Goal: Browse casually

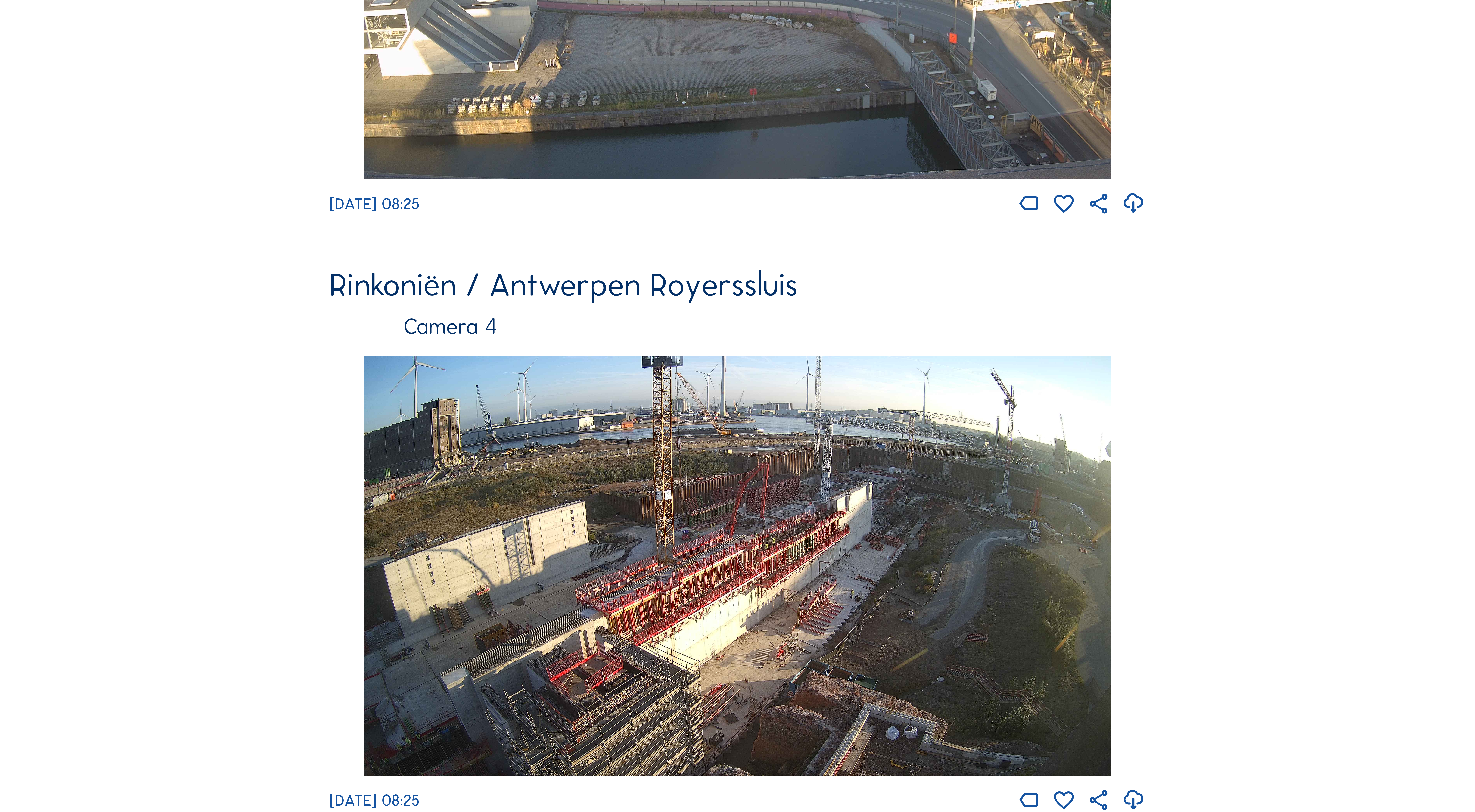
scroll to position [1873, 0]
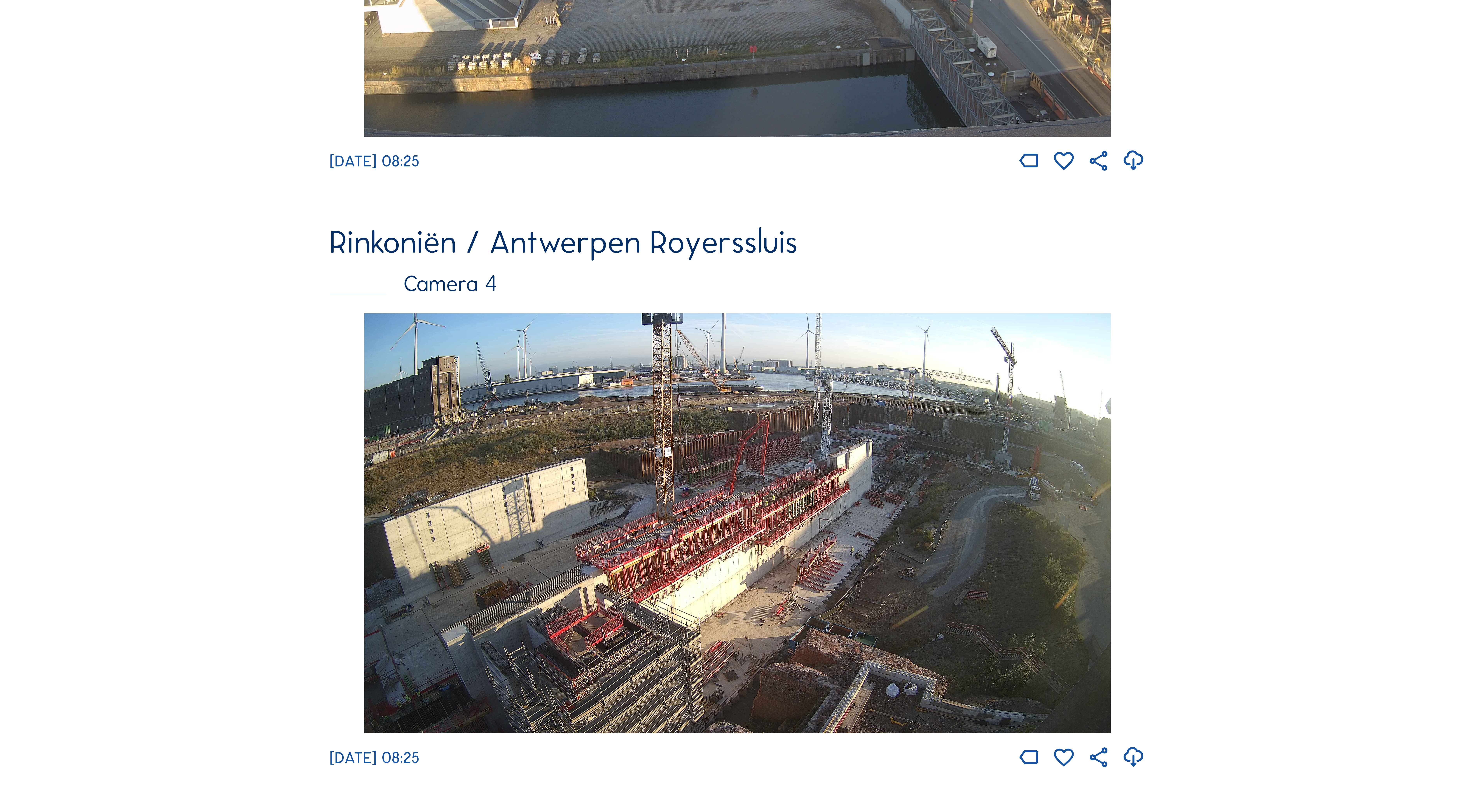
scroll to position [2029, 0]
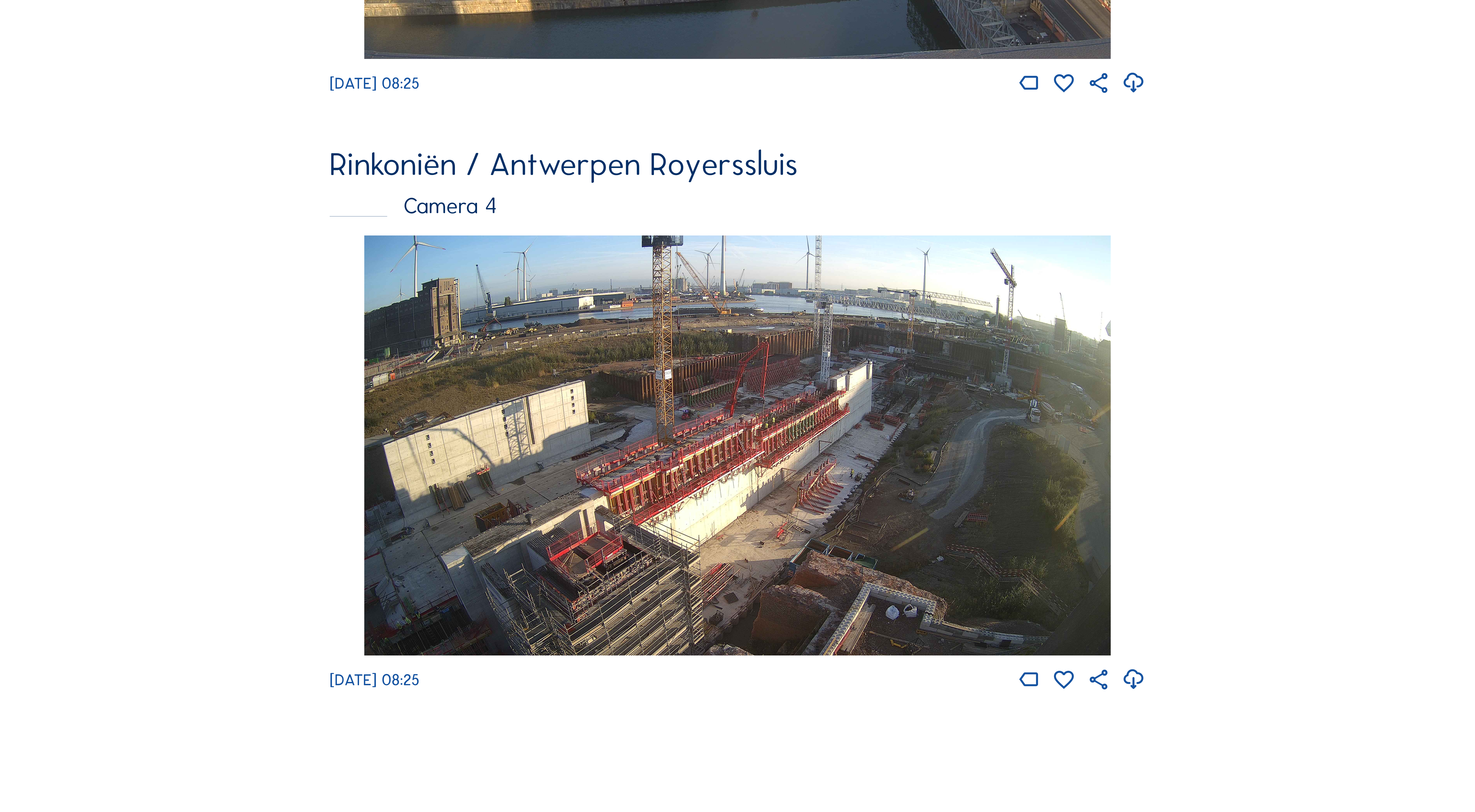
click at [820, 485] on img at bounding box center [738, 445] width 746 height 420
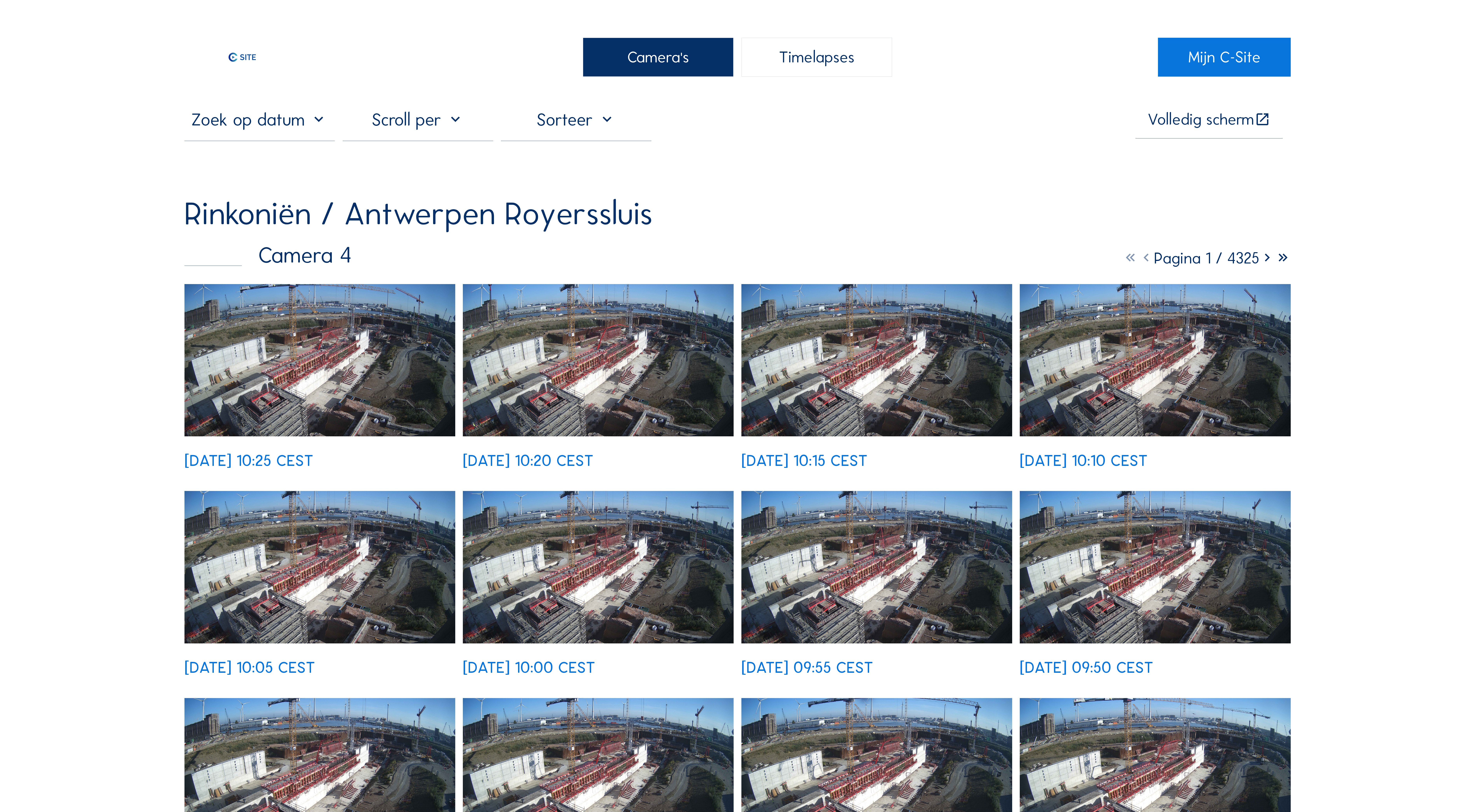
drag, startPoint x: 555, startPoint y: 421, endPoint x: 321, endPoint y: 364, distance: 240.8
click at [321, 364] on img at bounding box center [319, 360] width 271 height 152
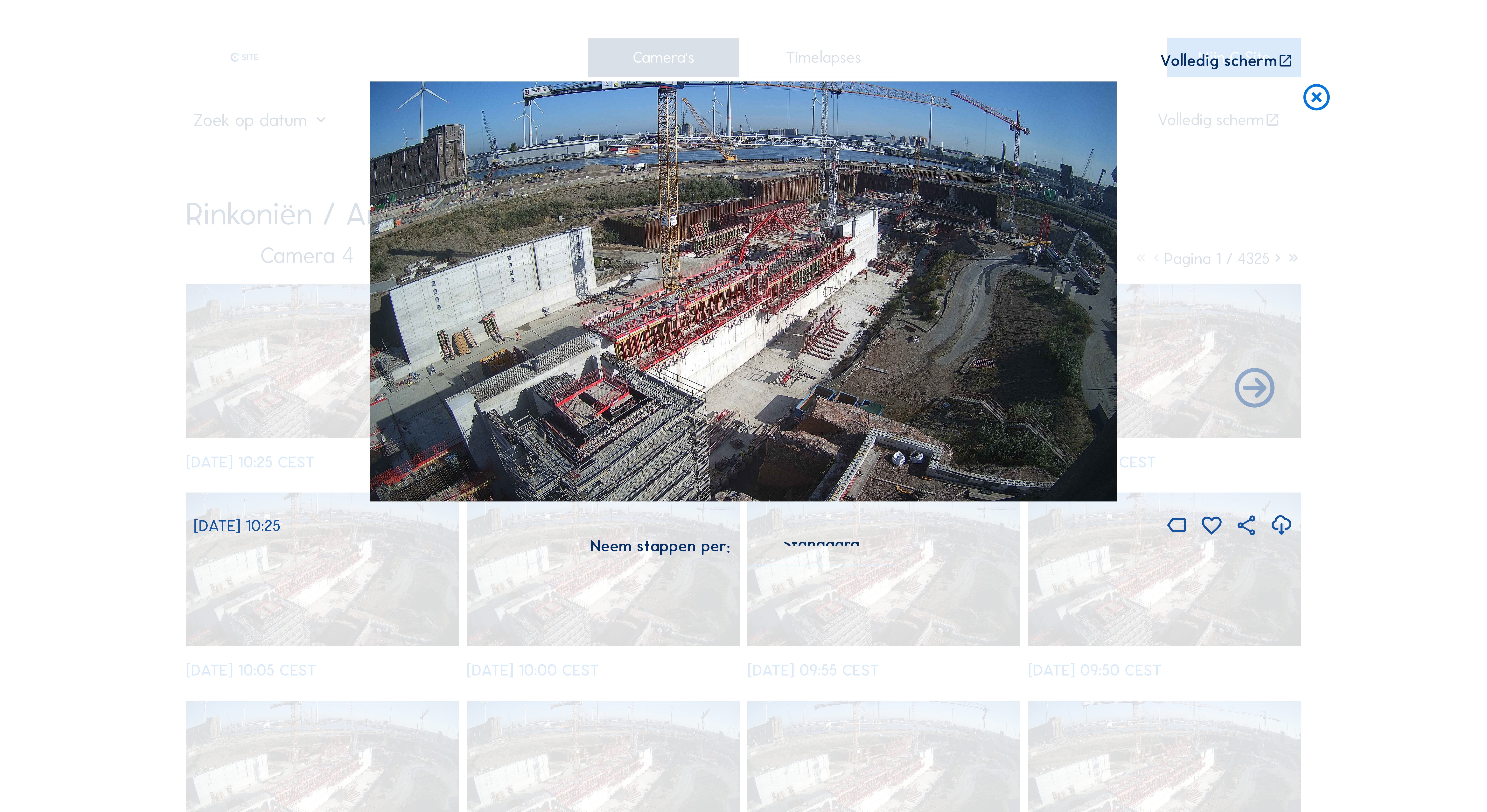
click at [1284, 61] on icon at bounding box center [1285, 61] width 16 height 16
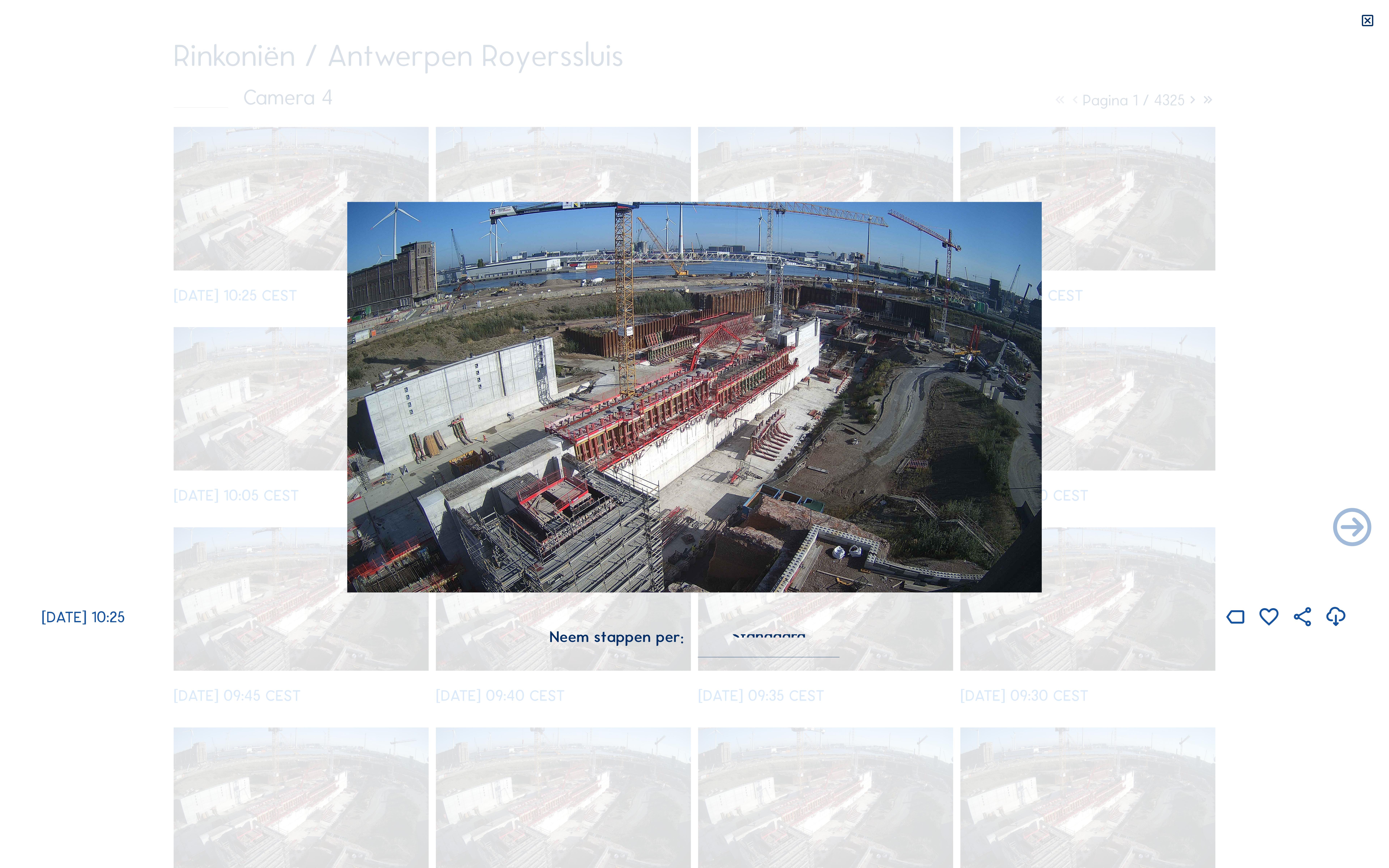
click at [690, 412] on img at bounding box center [694, 397] width 694 height 390
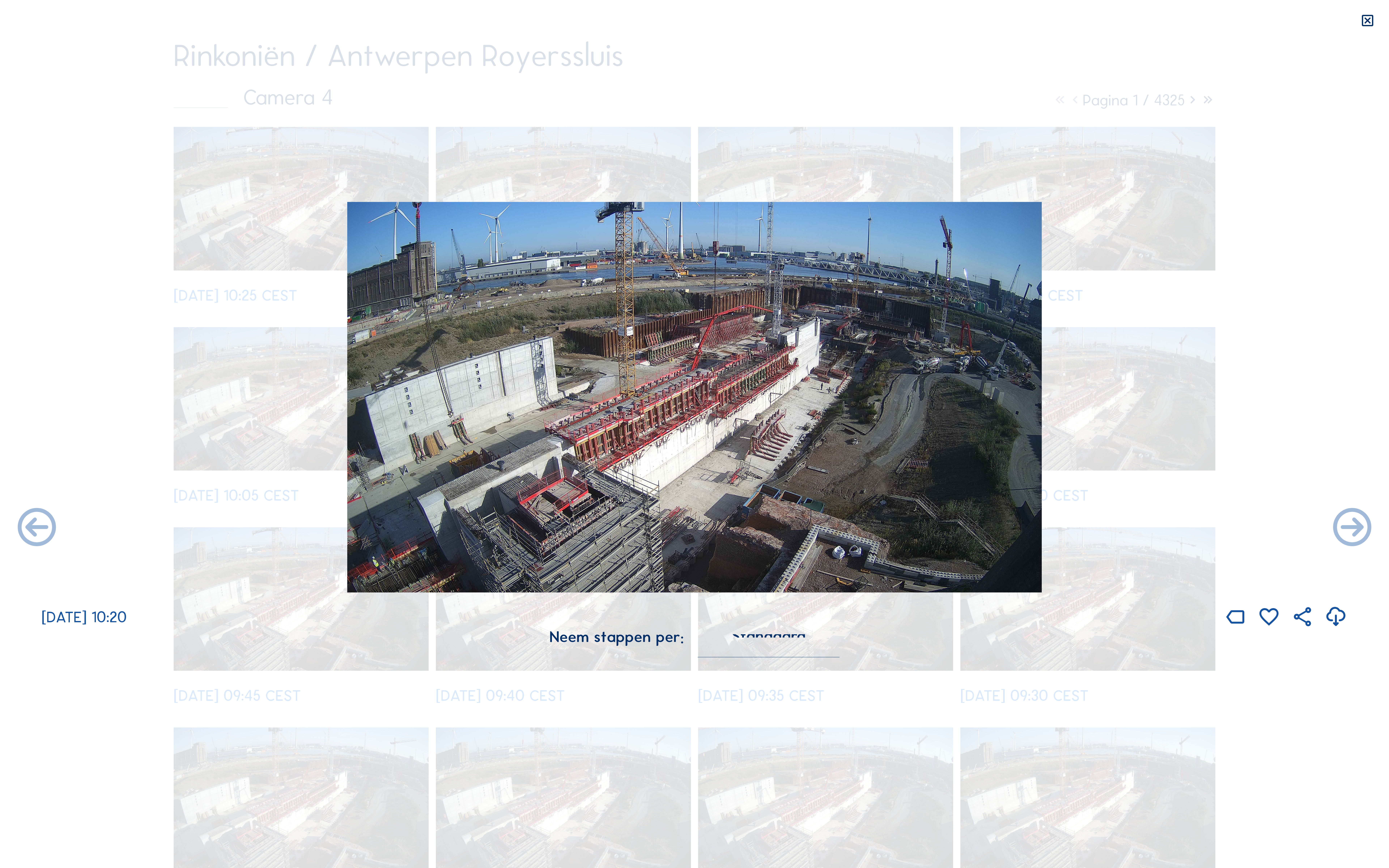
click at [568, 475] on img at bounding box center [694, 397] width 694 height 390
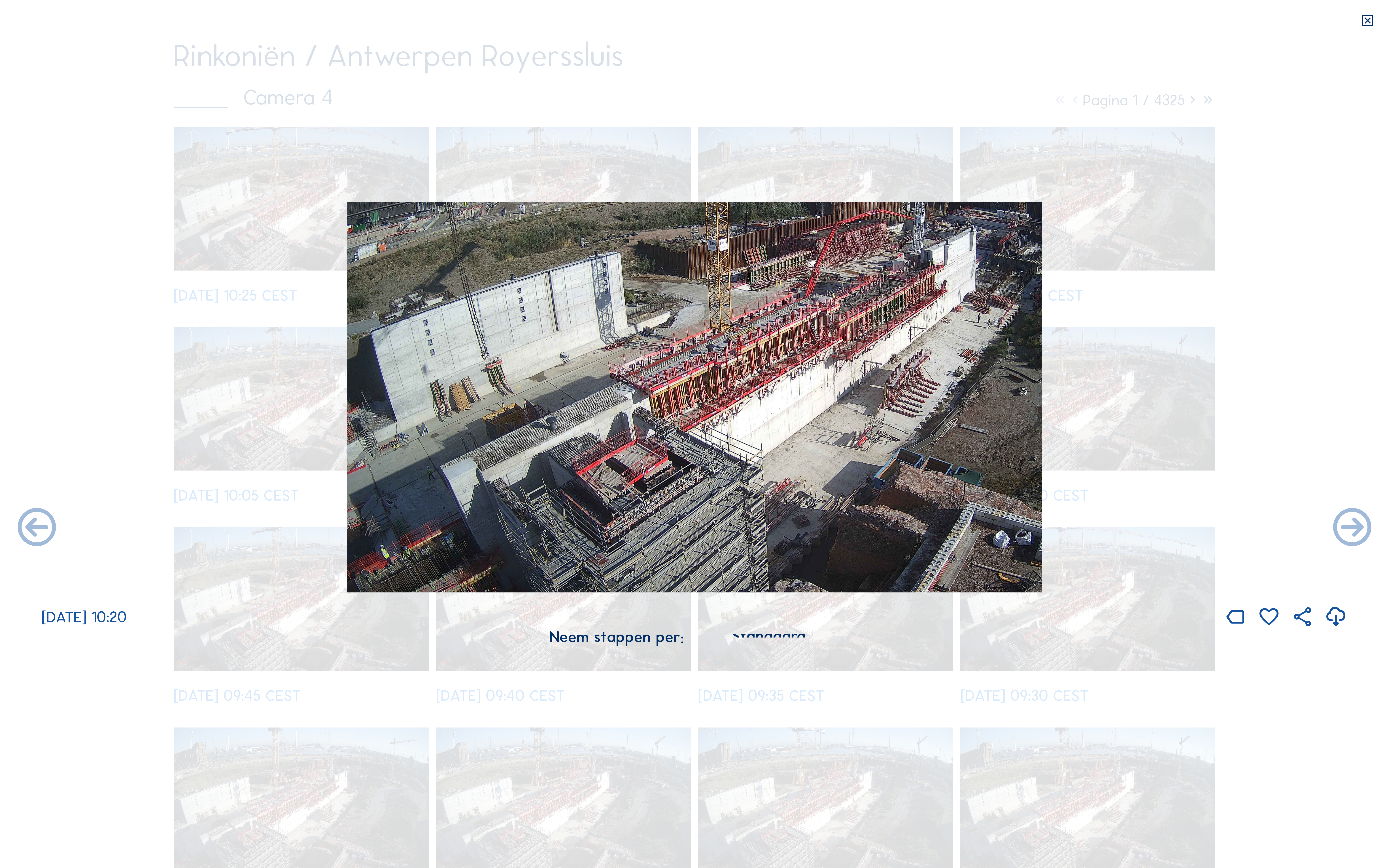
drag, startPoint x: 394, startPoint y: 553, endPoint x: 510, endPoint y: 511, distance: 123.4
click at [510, 511] on img at bounding box center [694, 397] width 694 height 390
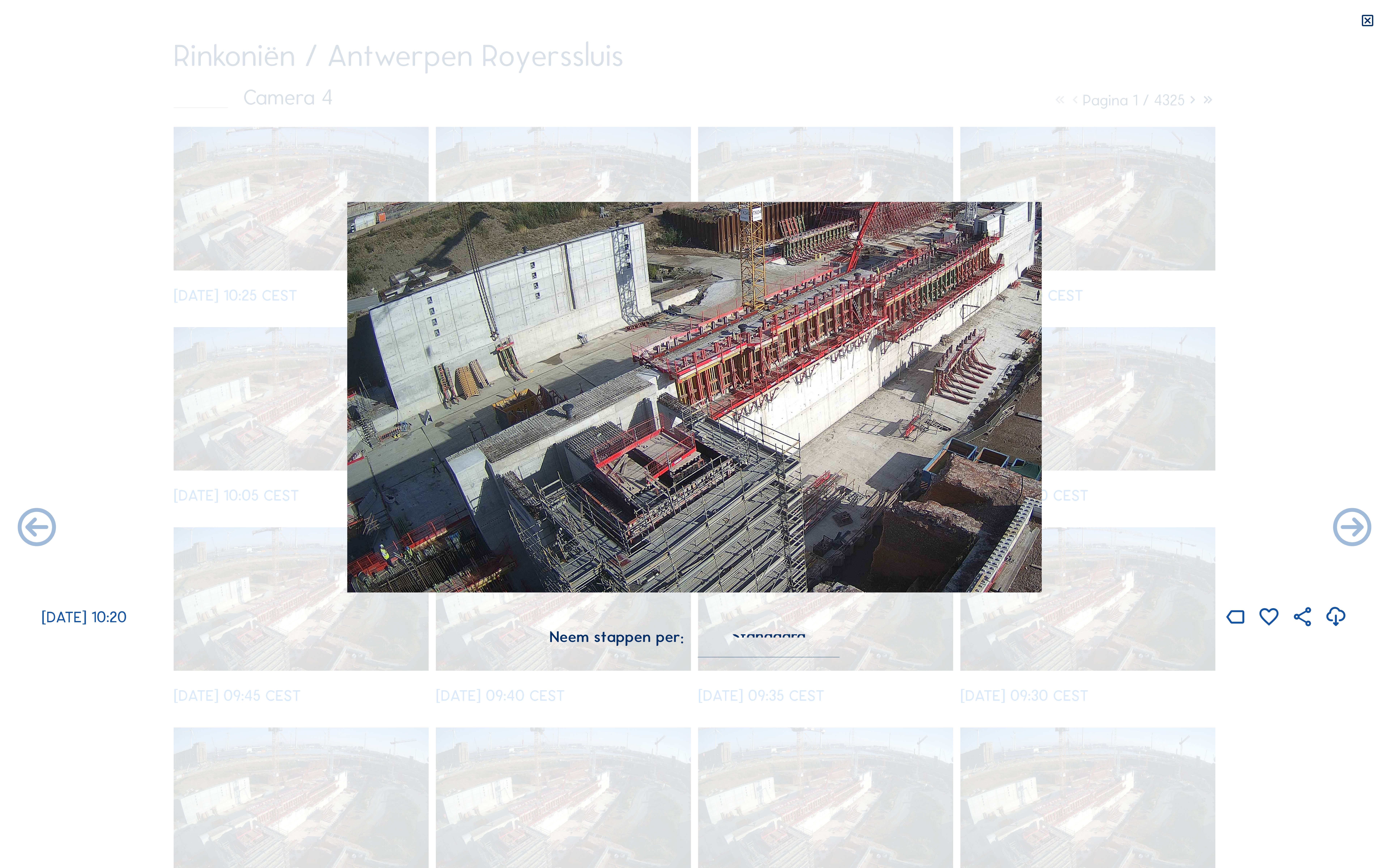
drag, startPoint x: 386, startPoint y: 546, endPoint x: 388, endPoint y: 544, distance: 2.8
click at [388, 544] on img at bounding box center [694, 397] width 694 height 390
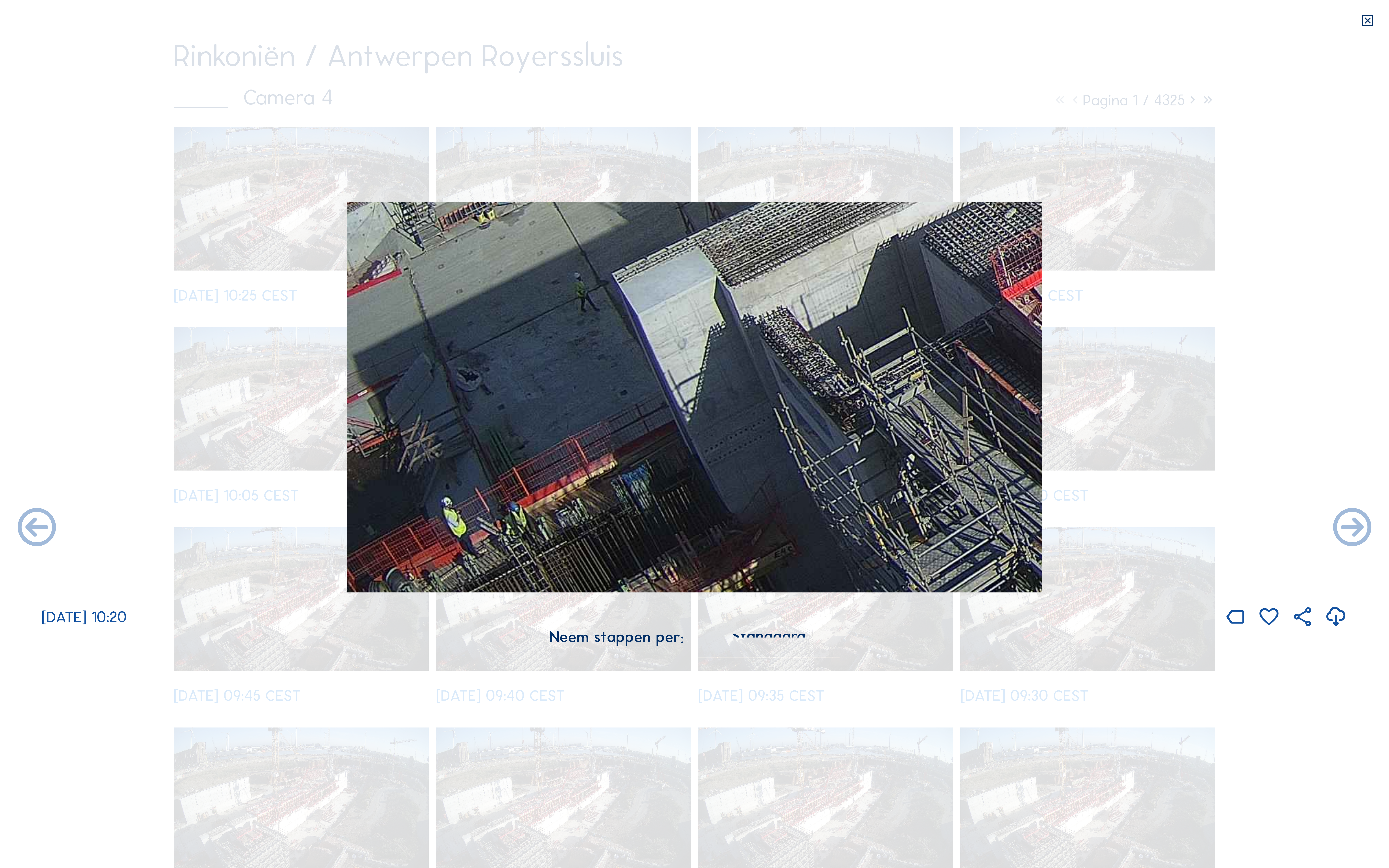
drag, startPoint x: 400, startPoint y: 553, endPoint x: 538, endPoint y: 491, distance: 151.3
click at [538, 491] on img at bounding box center [694, 397] width 694 height 390
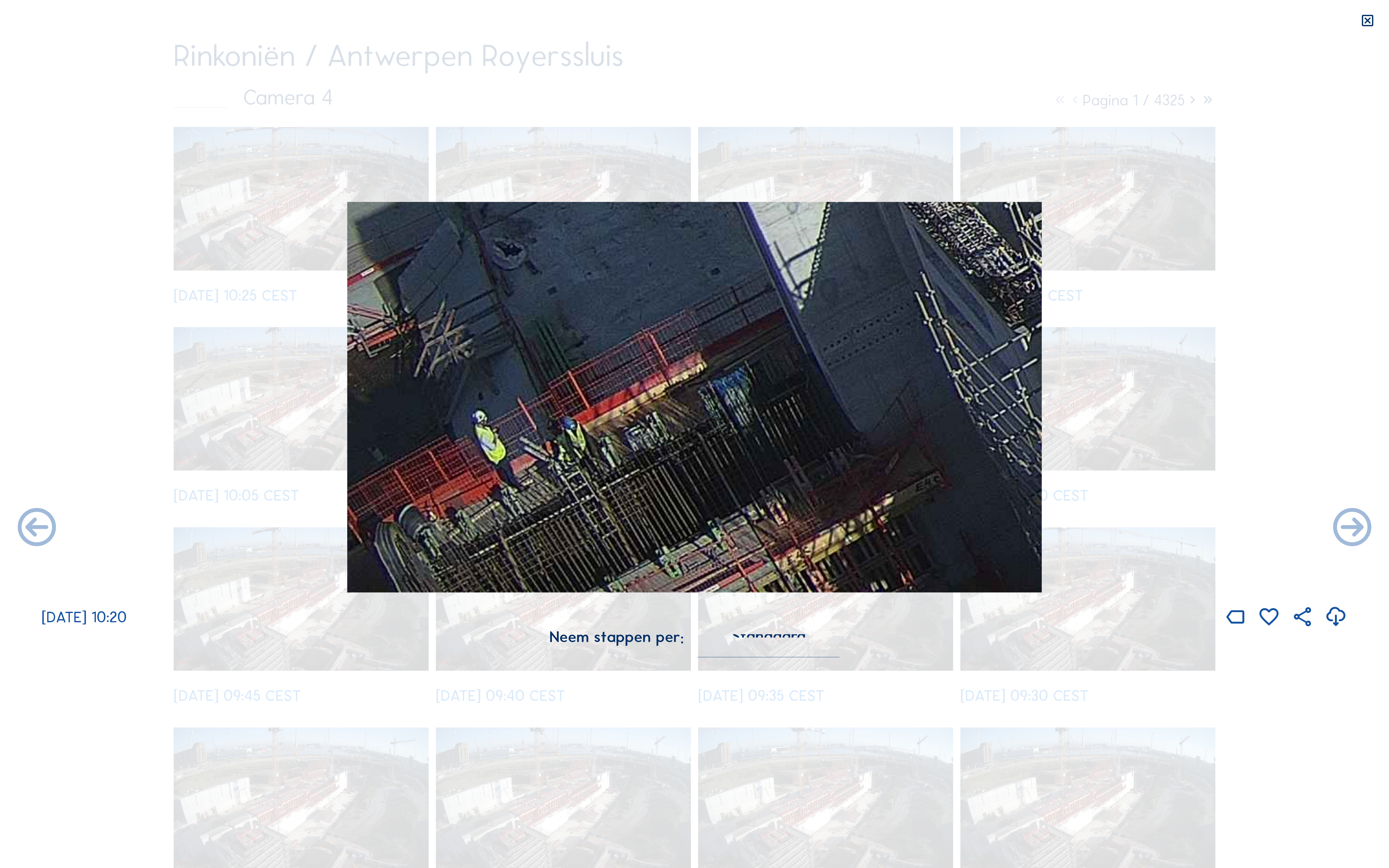
drag, startPoint x: 451, startPoint y: 504, endPoint x: 596, endPoint y: 437, distance: 159.7
click at [596, 437] on img at bounding box center [694, 397] width 694 height 390
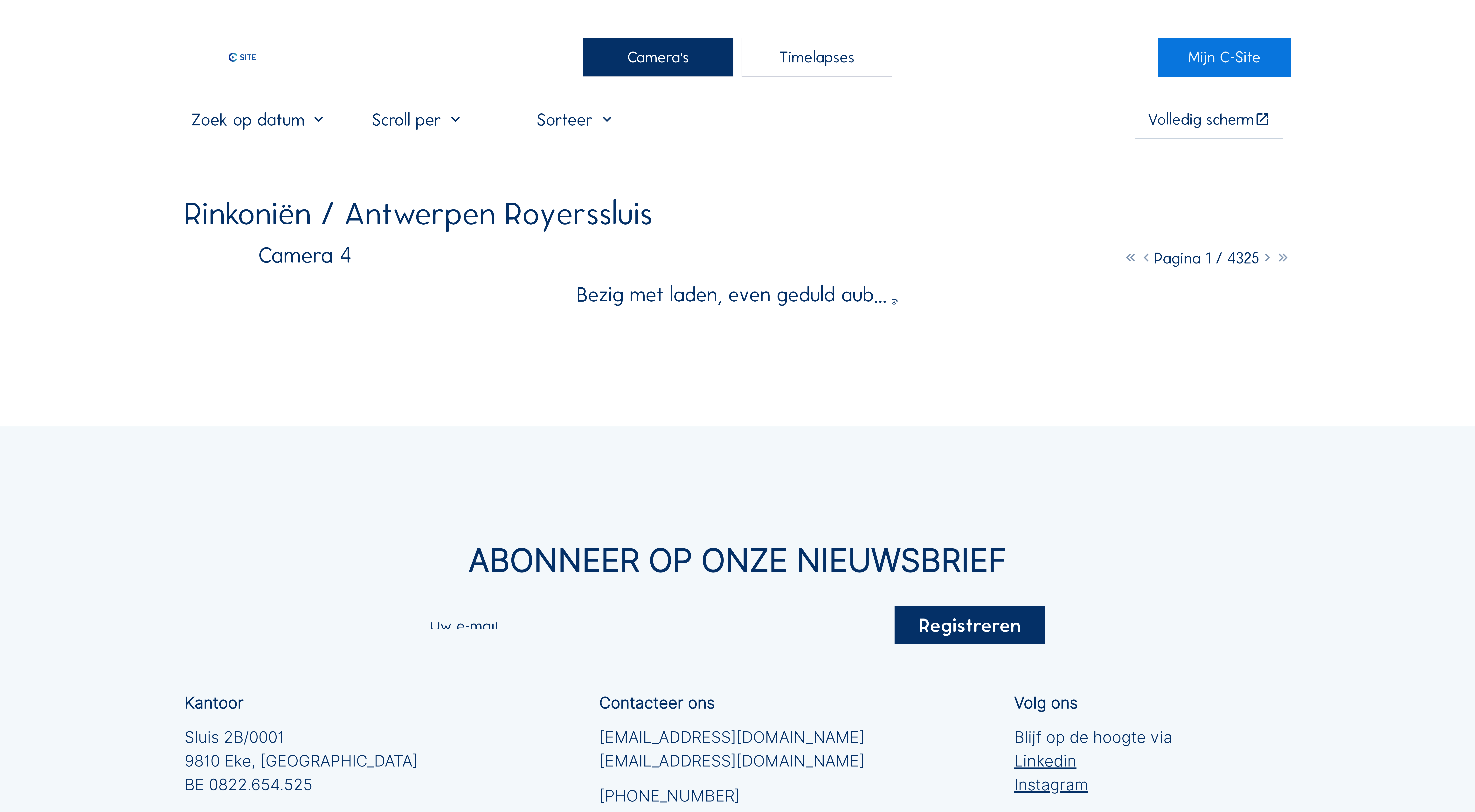
click at [665, 52] on div "Camera's" at bounding box center [658, 57] width 151 height 39
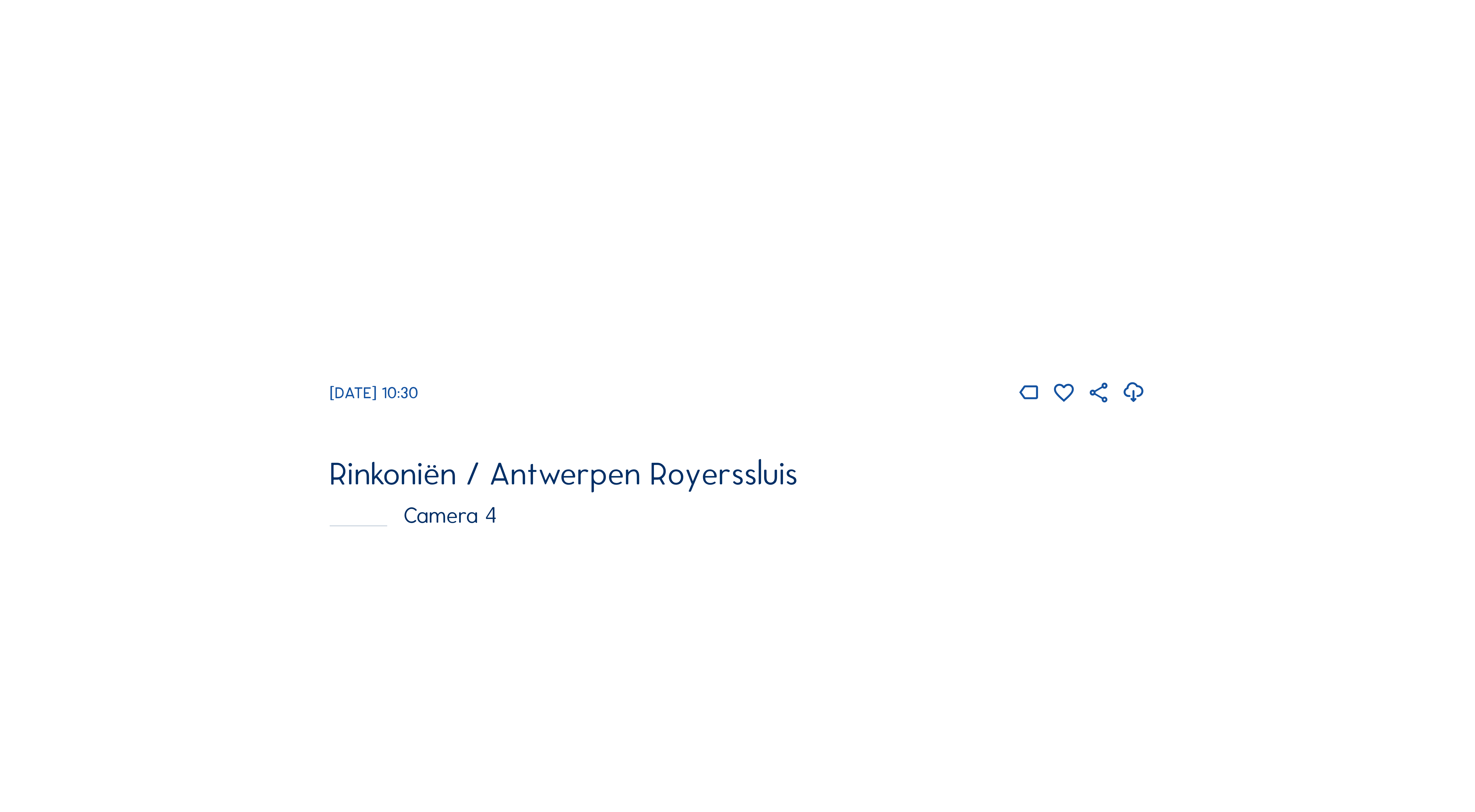
scroll to position [1796, 0]
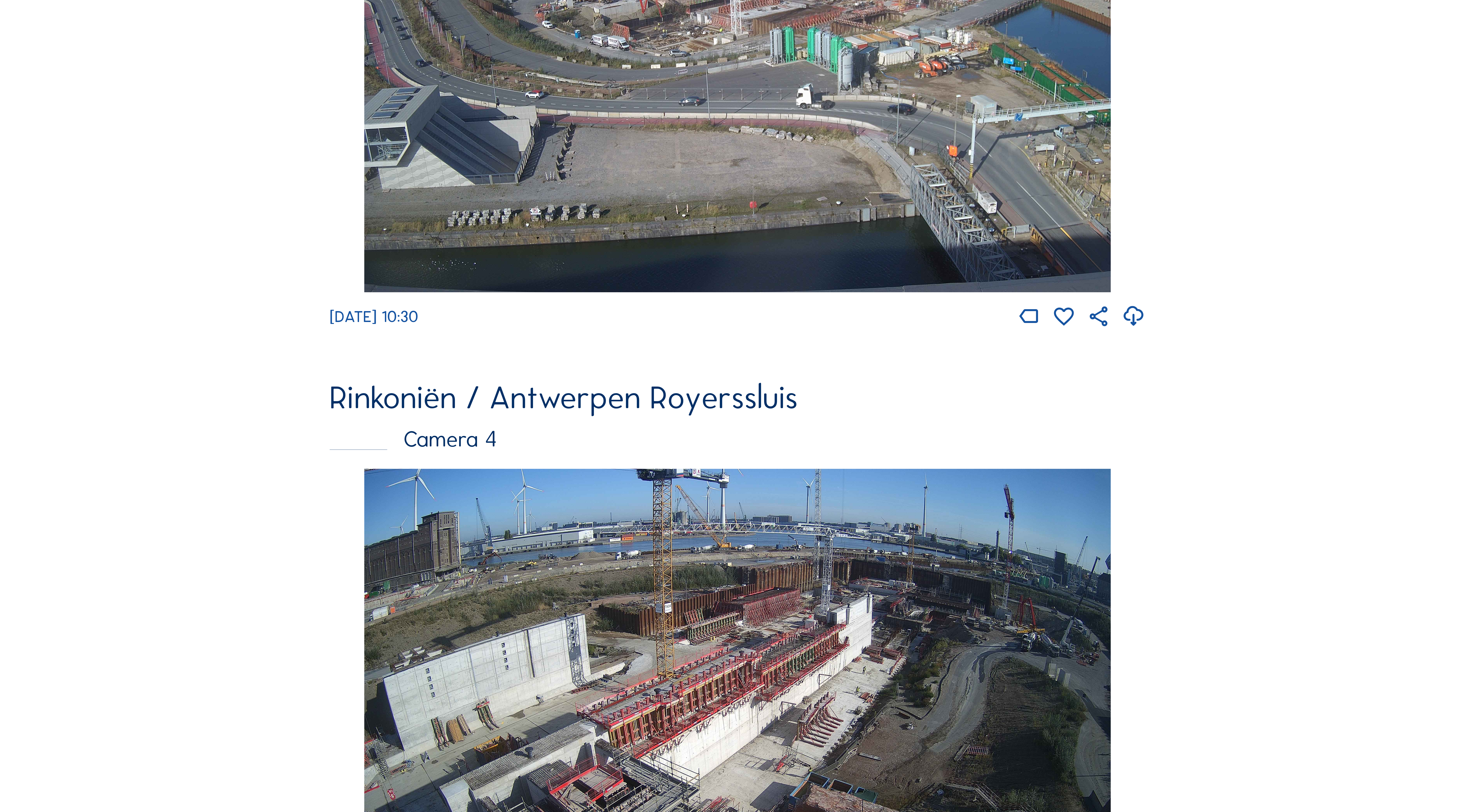
click at [701, 644] on img at bounding box center [738, 679] width 746 height 420
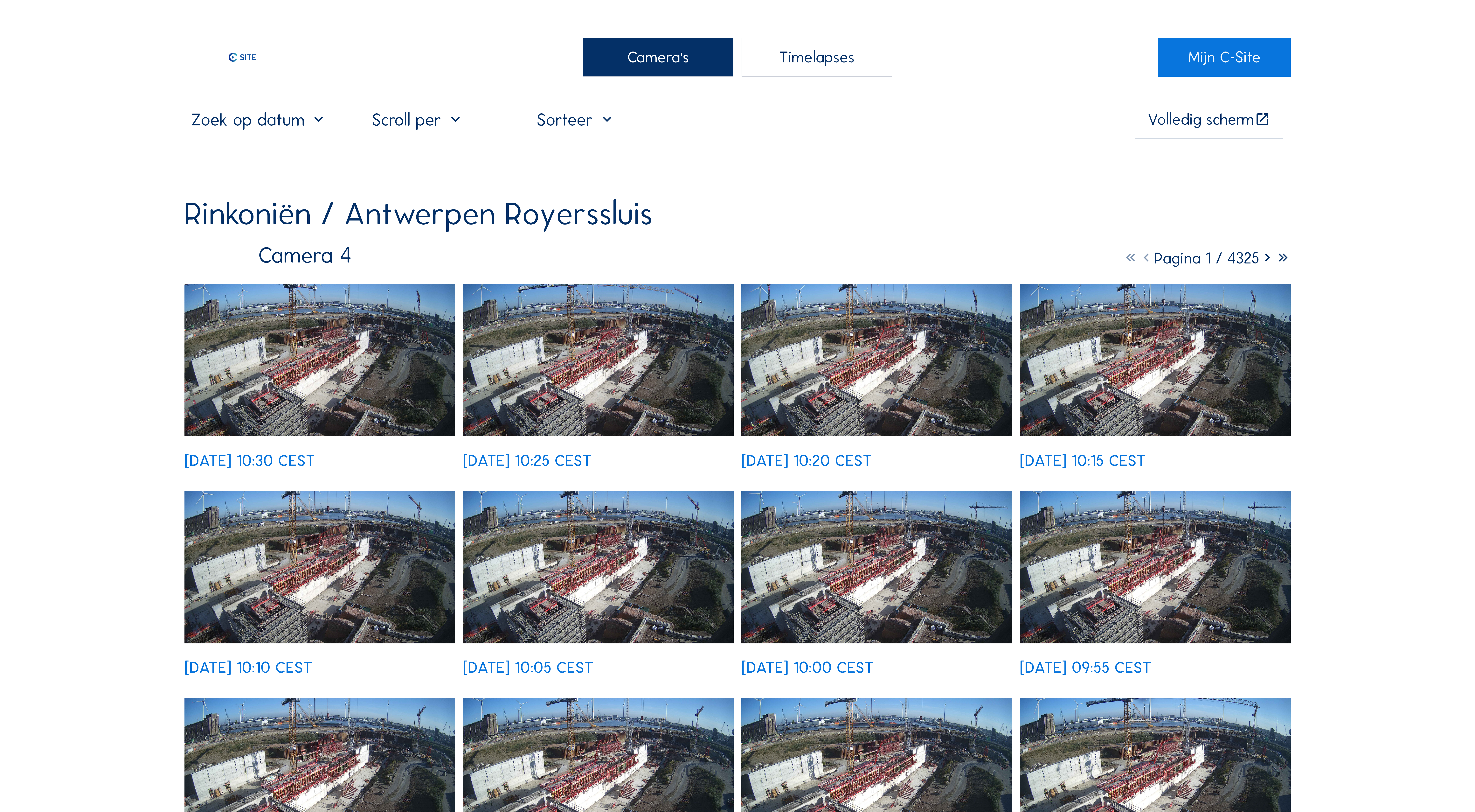
click at [614, 369] on img at bounding box center [598, 360] width 271 height 152
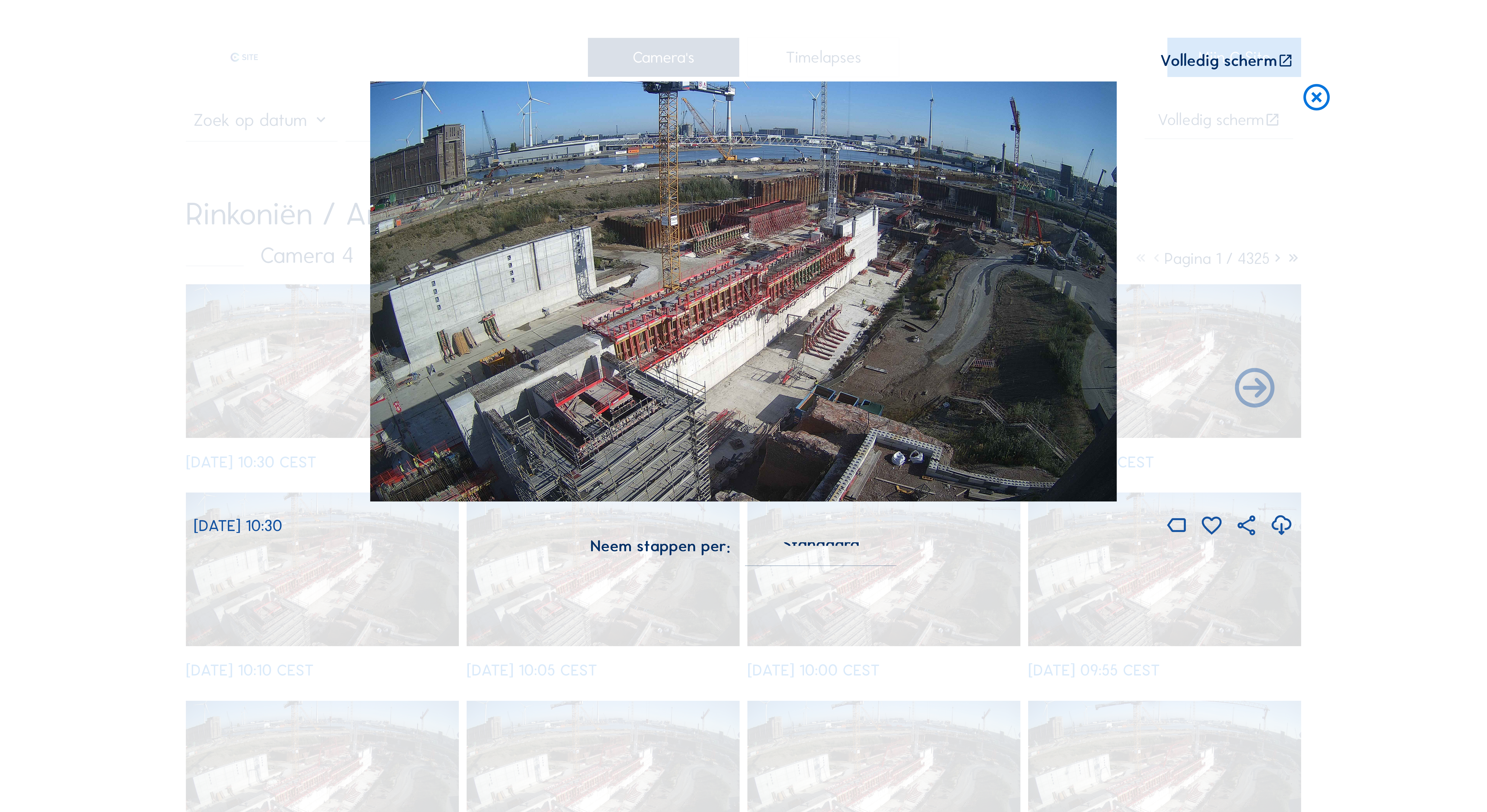
click at [1316, 100] on icon at bounding box center [1317, 98] width 32 height 32
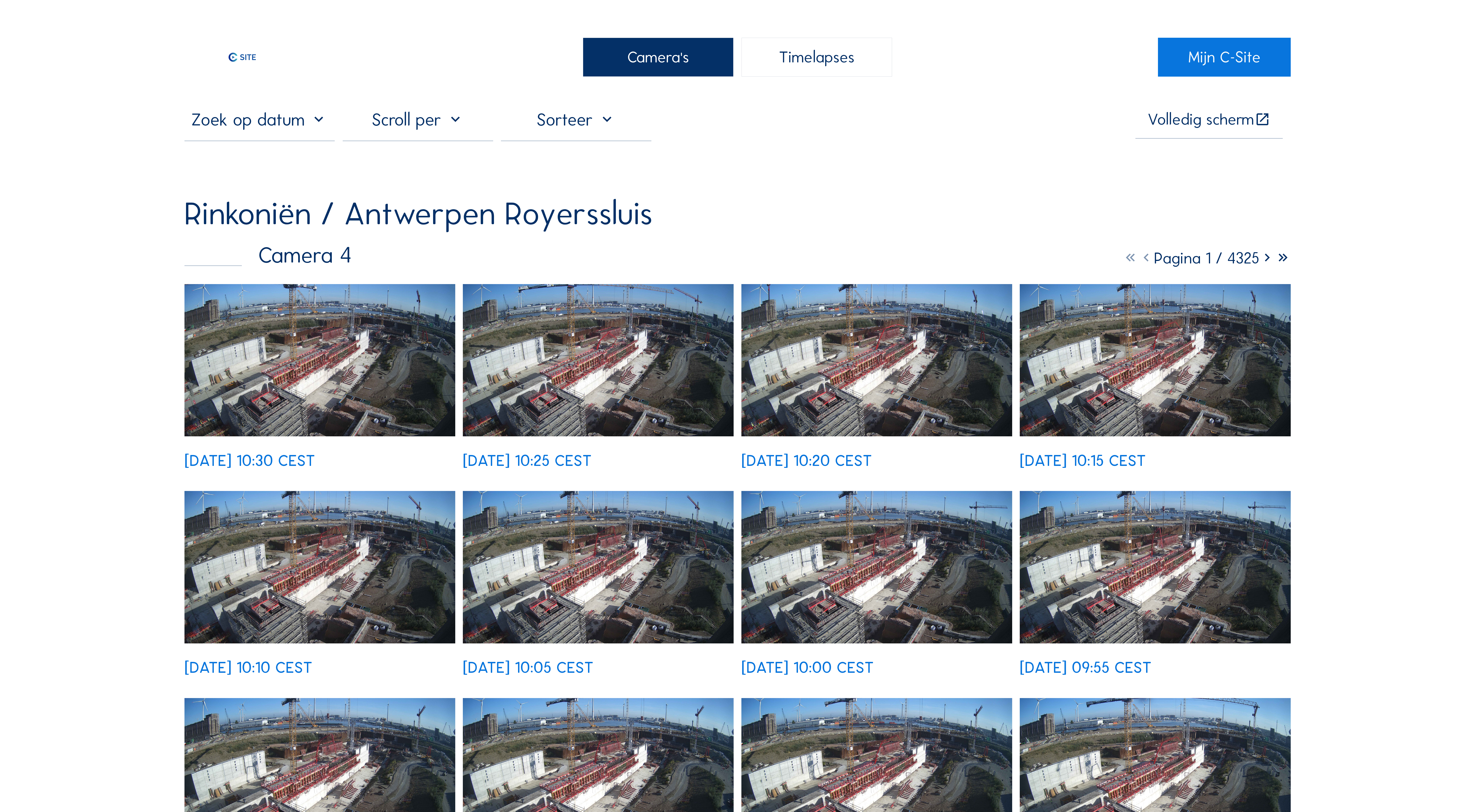
click at [556, 361] on img at bounding box center [598, 360] width 271 height 152
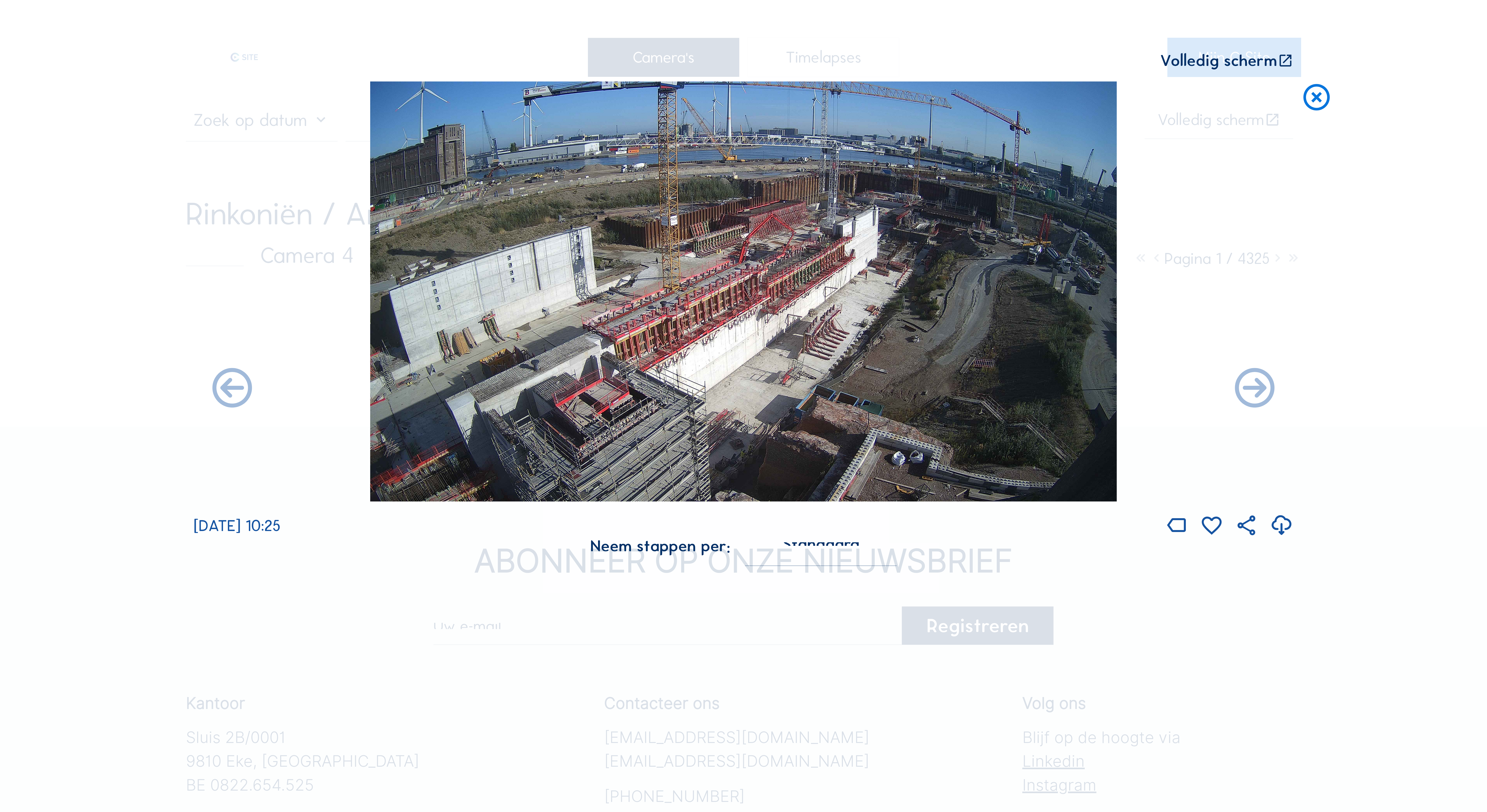
drag, startPoint x: 1284, startPoint y: 60, endPoint x: 1285, endPoint y: 139, distance: 79.0
click at [1282, 59] on icon at bounding box center [1285, 61] width 16 height 16
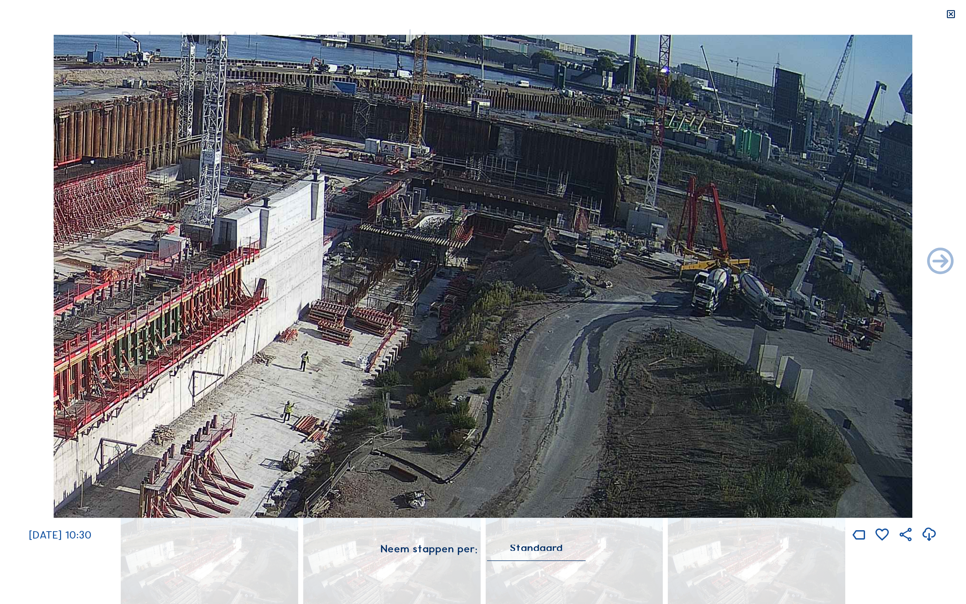
drag, startPoint x: 799, startPoint y: 226, endPoint x: 623, endPoint y: 280, distance: 184.6
click at [623, 280] on img at bounding box center [483, 276] width 859 height 483
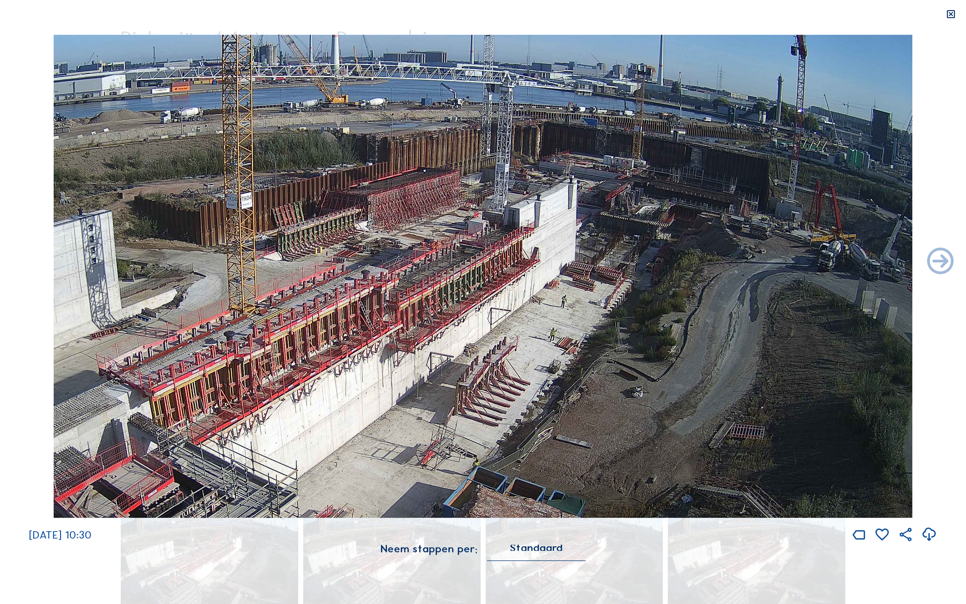
drag, startPoint x: 529, startPoint y: 289, endPoint x: 580, endPoint y: 264, distance: 57.0
click at [580, 264] on img at bounding box center [483, 276] width 859 height 483
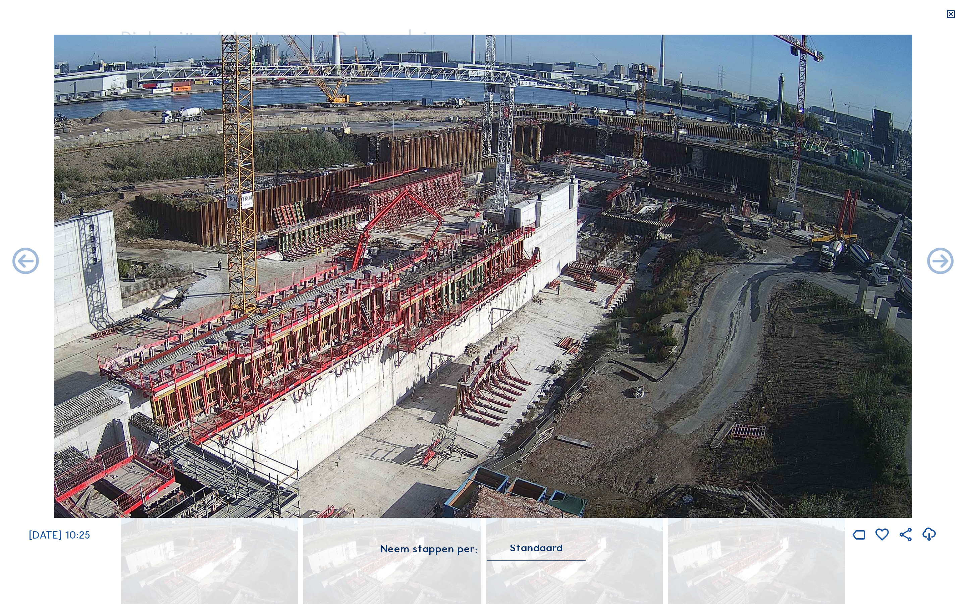
drag, startPoint x: 568, startPoint y: 246, endPoint x: 565, endPoint y: 250, distance: 5.0
click at [566, 249] on img at bounding box center [483, 276] width 859 height 483
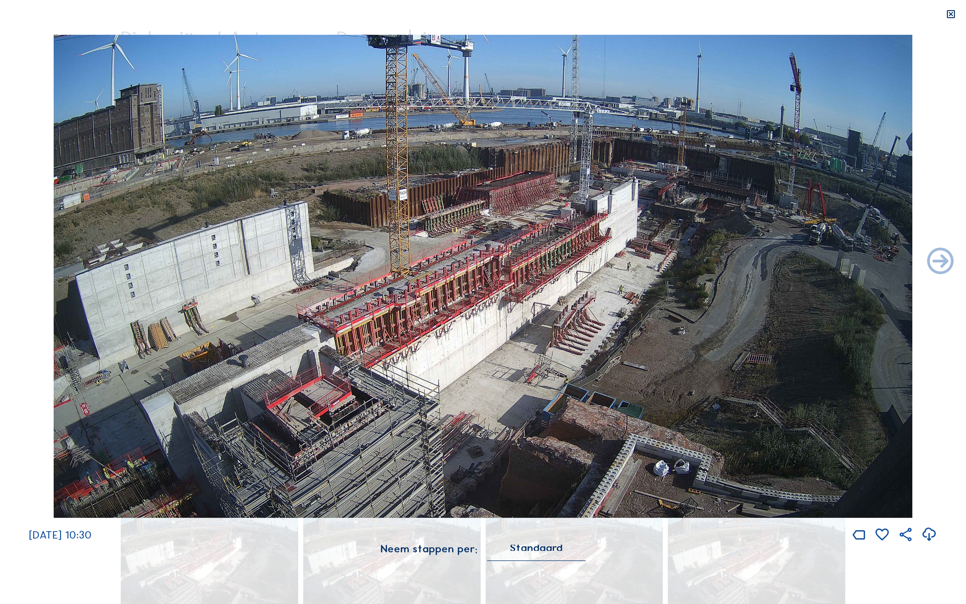
click at [139, 475] on img at bounding box center [483, 276] width 859 height 483
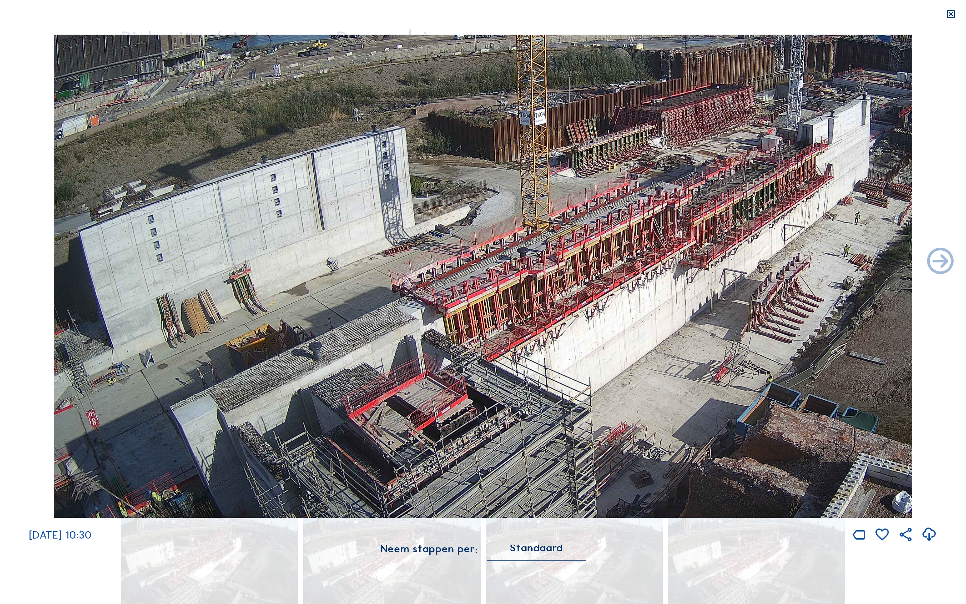
drag, startPoint x: 149, startPoint y: 464, endPoint x: 444, endPoint y: 377, distance: 307.3
click at [444, 377] on img at bounding box center [483, 276] width 859 height 483
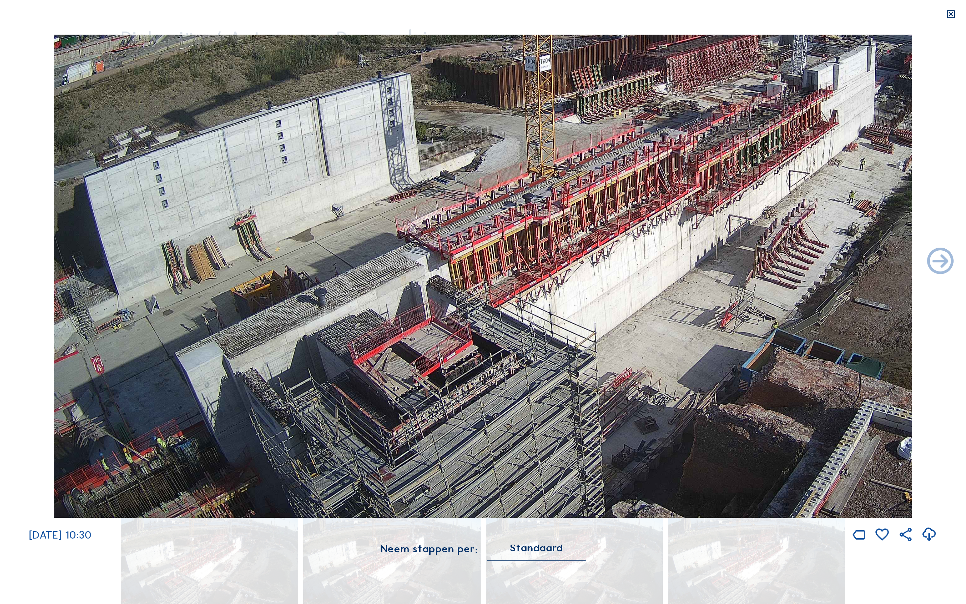
drag, startPoint x: 281, startPoint y: 435, endPoint x: 292, endPoint y: 367, distance: 69.0
click at [292, 367] on img at bounding box center [483, 276] width 859 height 483
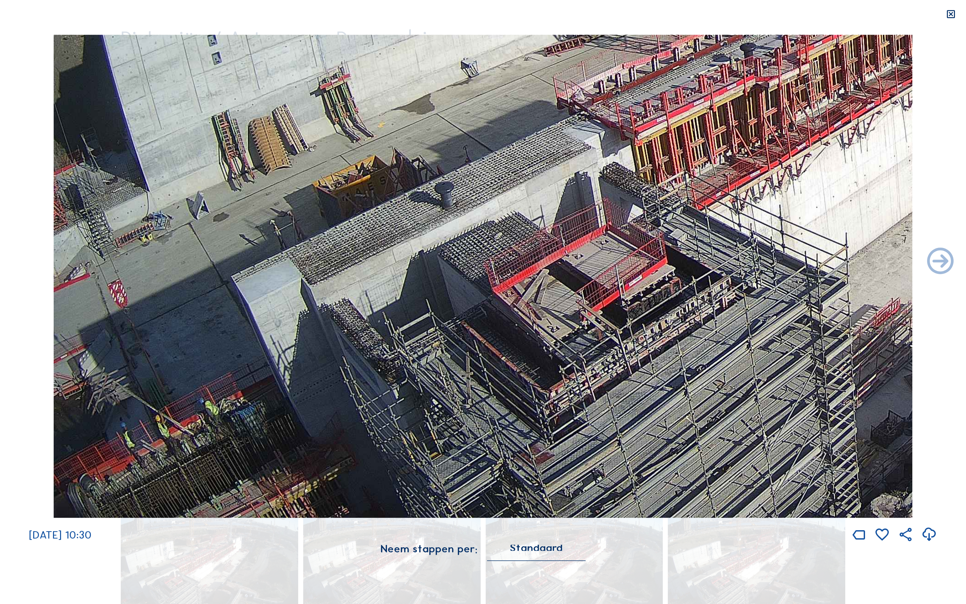
drag, startPoint x: 160, startPoint y: 463, endPoint x: 260, endPoint y: 437, distance: 102.9
click at [260, 437] on img at bounding box center [483, 276] width 859 height 483
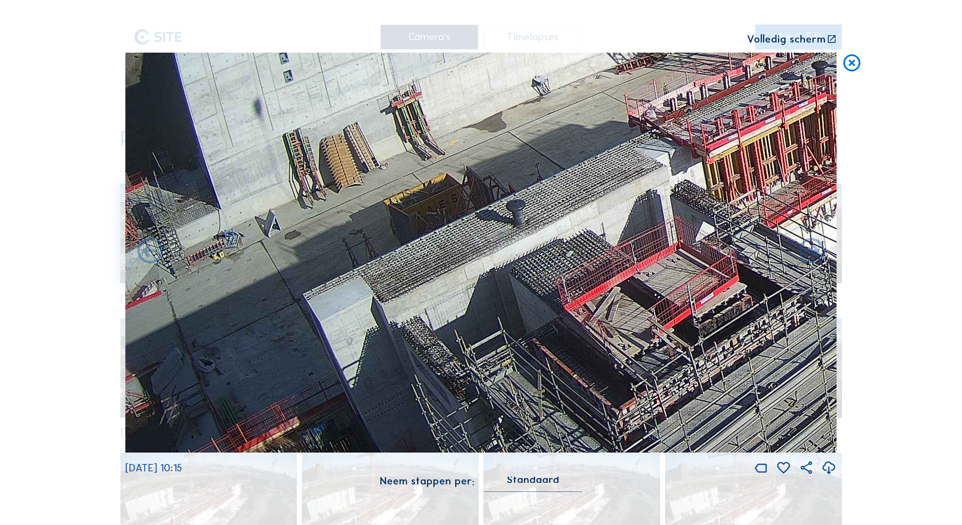
click at [855, 61] on icon at bounding box center [852, 63] width 20 height 21
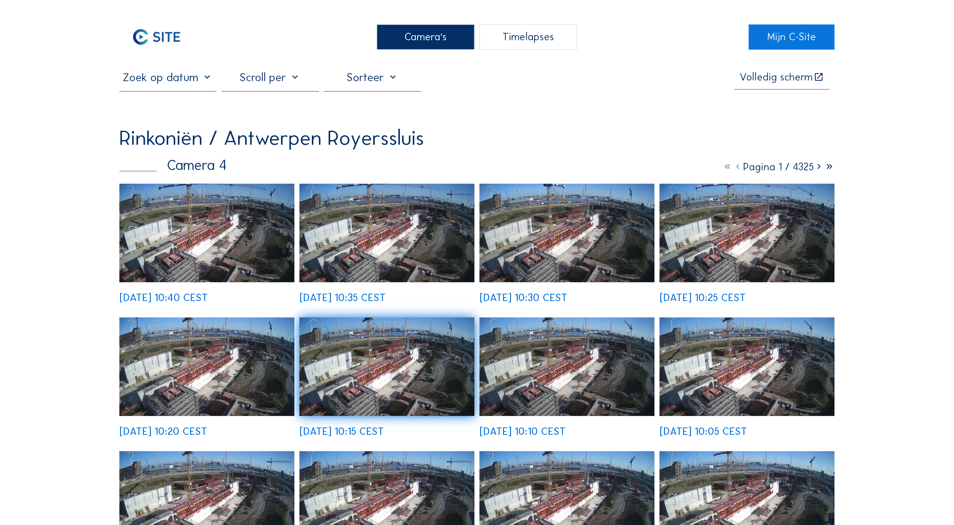
click at [426, 38] on div "Camera's" at bounding box center [425, 36] width 97 height 25
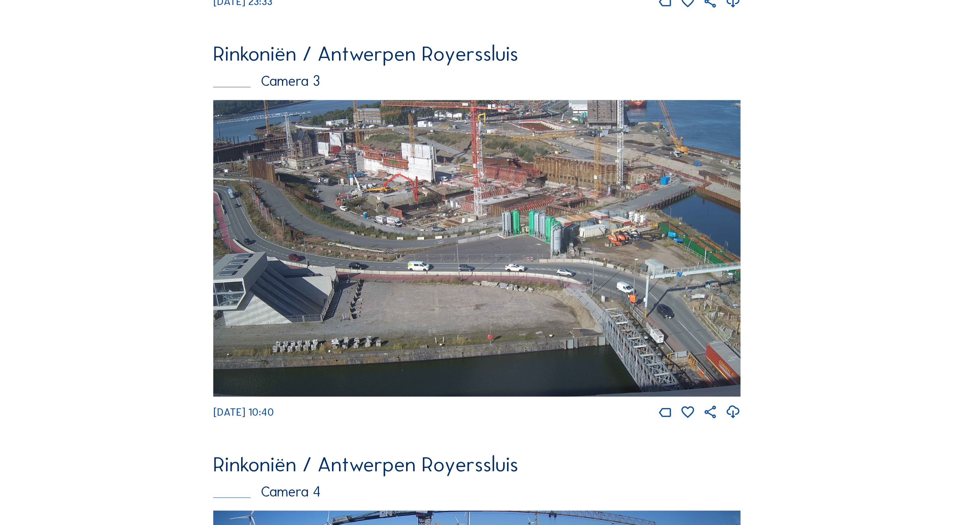
scroll to position [1322, 0]
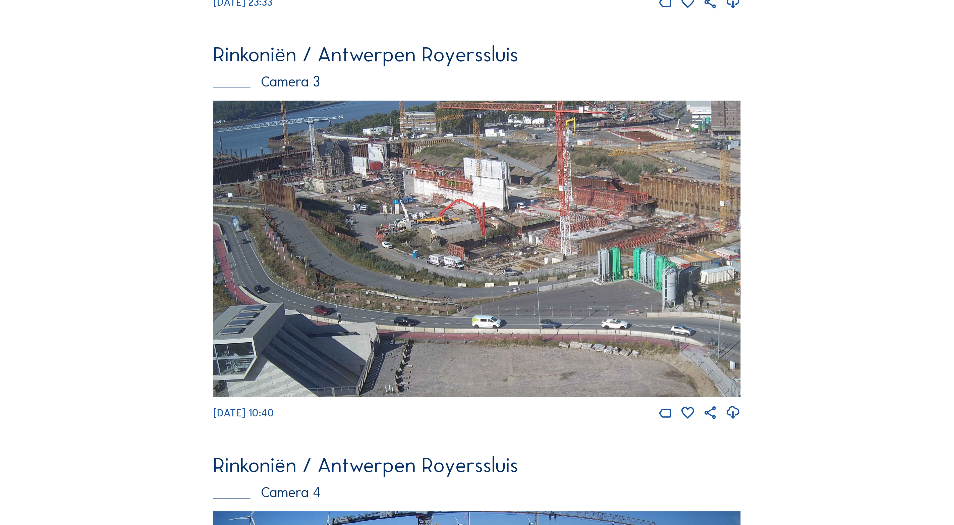
drag, startPoint x: 329, startPoint y: 207, endPoint x: 508, endPoint y: 278, distance: 192.6
click at [508, 278] on img at bounding box center [477, 249] width 528 height 297
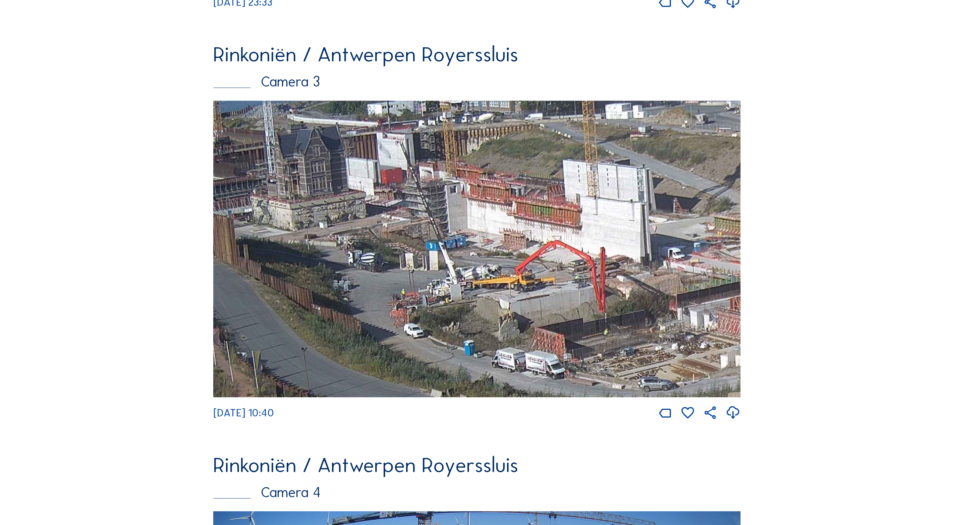
drag, startPoint x: 368, startPoint y: 208, endPoint x: 372, endPoint y: 259, distance: 50.5
click at [372, 259] on img at bounding box center [477, 249] width 528 height 297
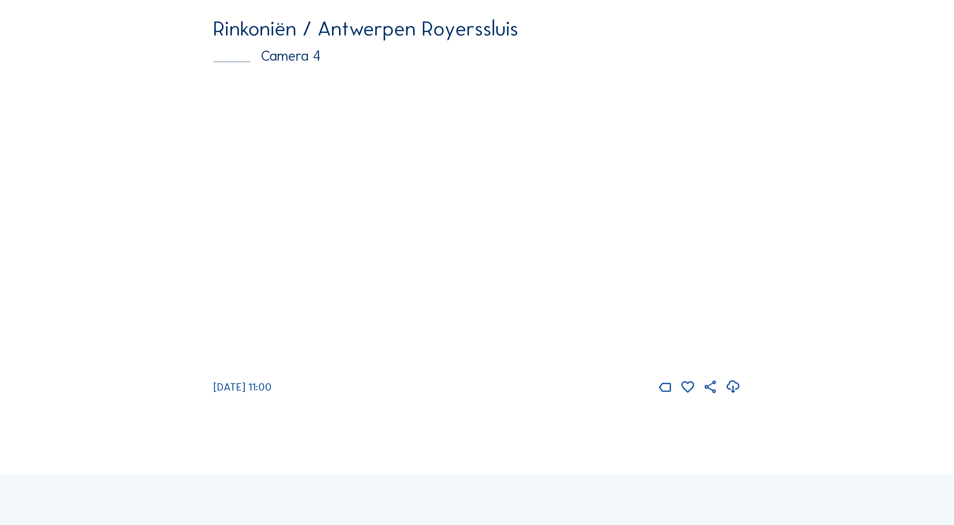
scroll to position [1774, 0]
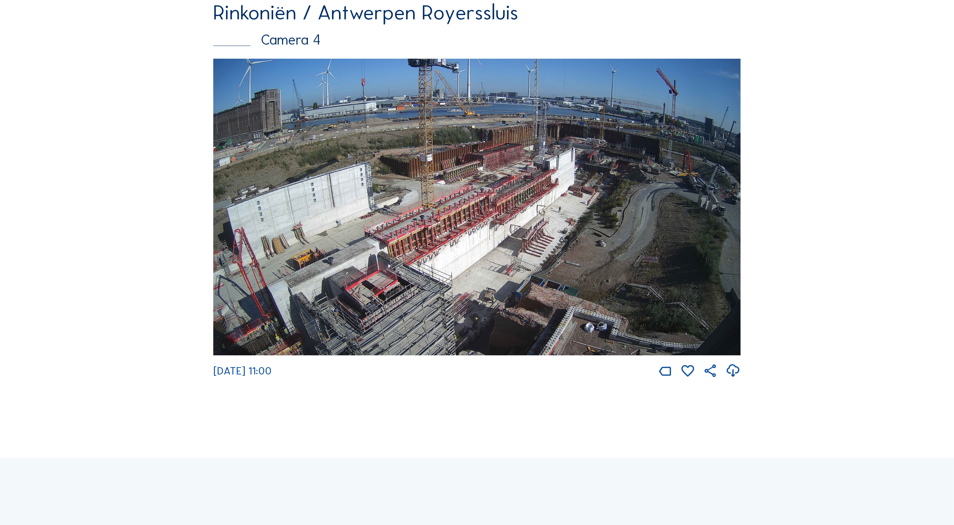
click at [269, 333] on img at bounding box center [477, 207] width 528 height 297
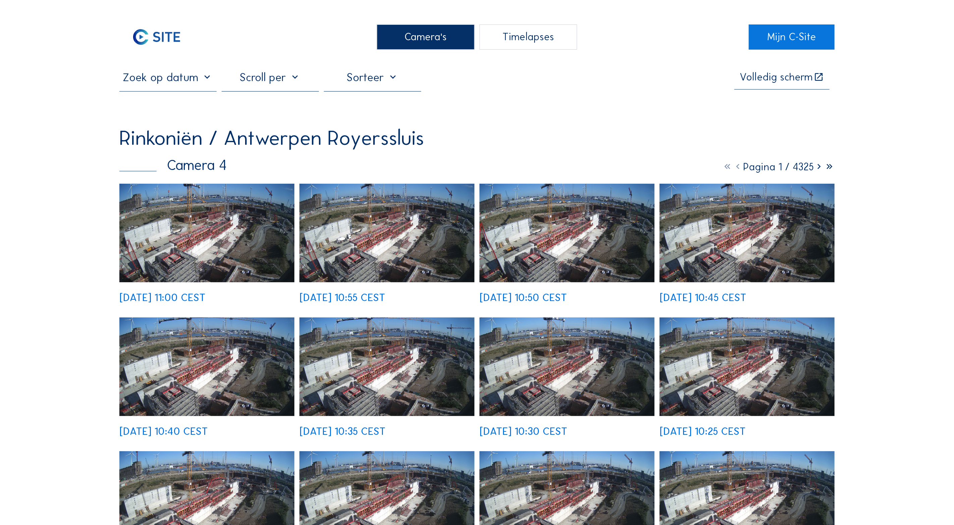
click at [201, 254] on img at bounding box center [206, 233] width 175 height 99
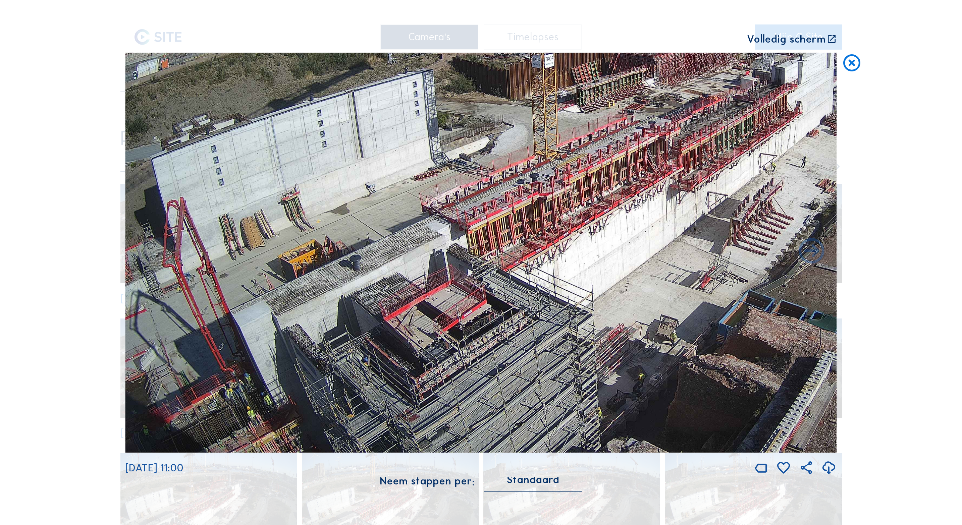
drag, startPoint x: 211, startPoint y: 377, endPoint x: 386, endPoint y: 240, distance: 222.8
click at [386, 240] on img at bounding box center [480, 253] width 711 height 400
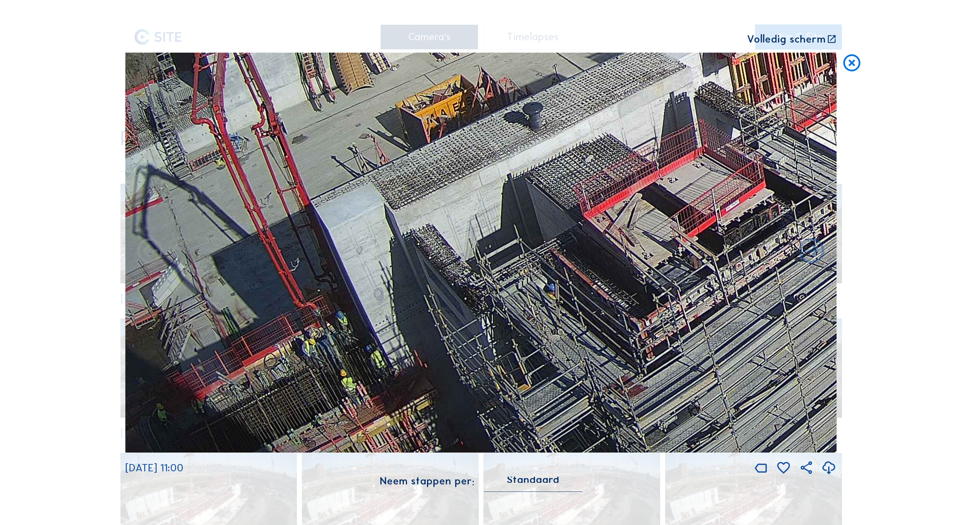
drag, startPoint x: 202, startPoint y: 384, endPoint x: 275, endPoint y: 220, distance: 179.6
click at [274, 216] on img at bounding box center [480, 253] width 711 height 400
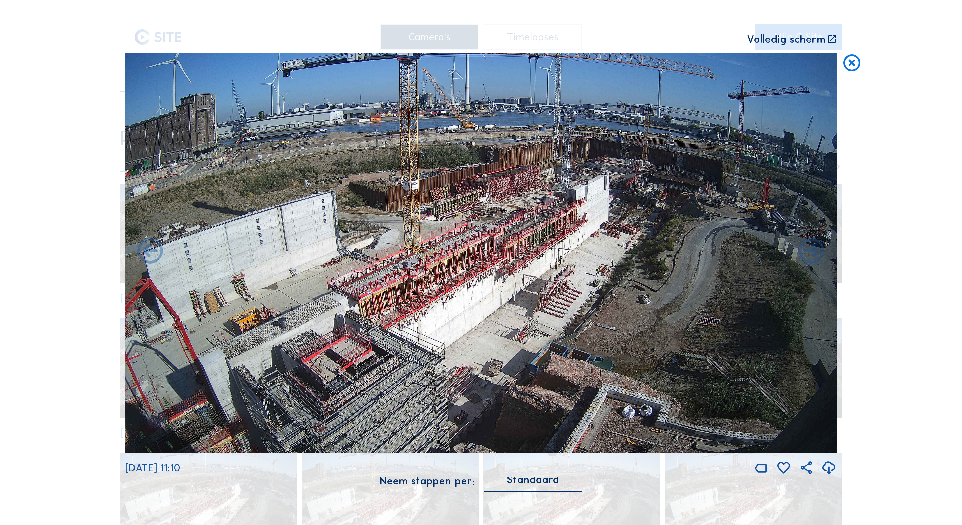
click at [614, 198] on img at bounding box center [480, 253] width 711 height 400
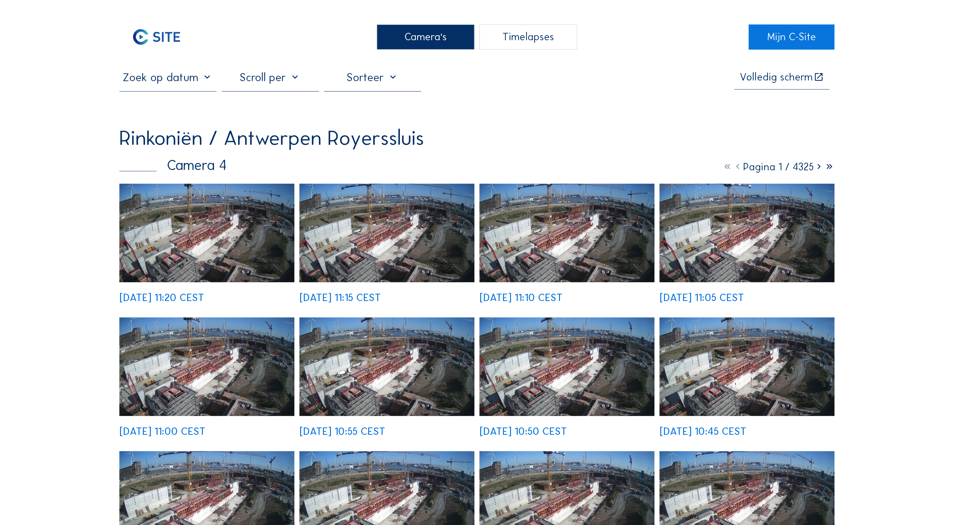
click at [433, 38] on div "Camera's" at bounding box center [425, 36] width 97 height 25
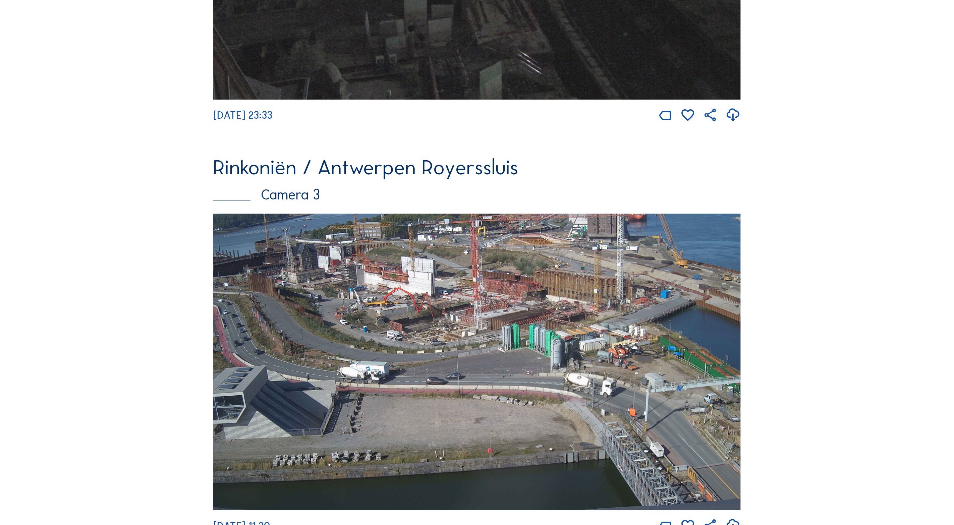
scroll to position [1271, 0]
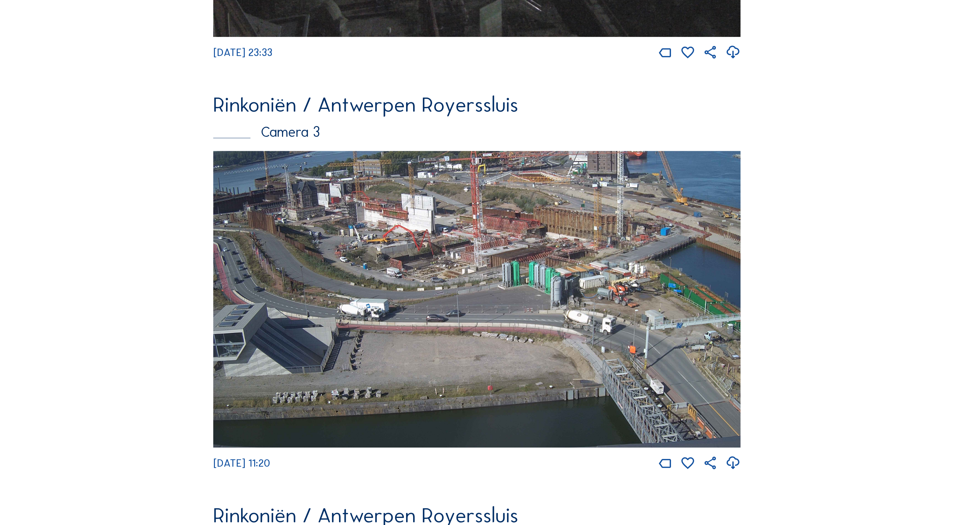
click at [473, 283] on img at bounding box center [477, 299] width 528 height 297
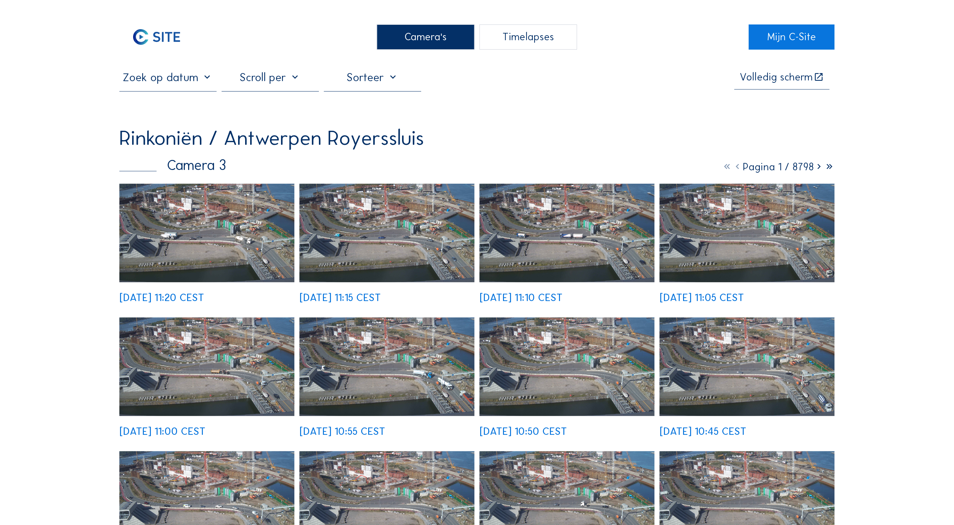
click at [204, 240] on img at bounding box center [206, 233] width 175 height 99
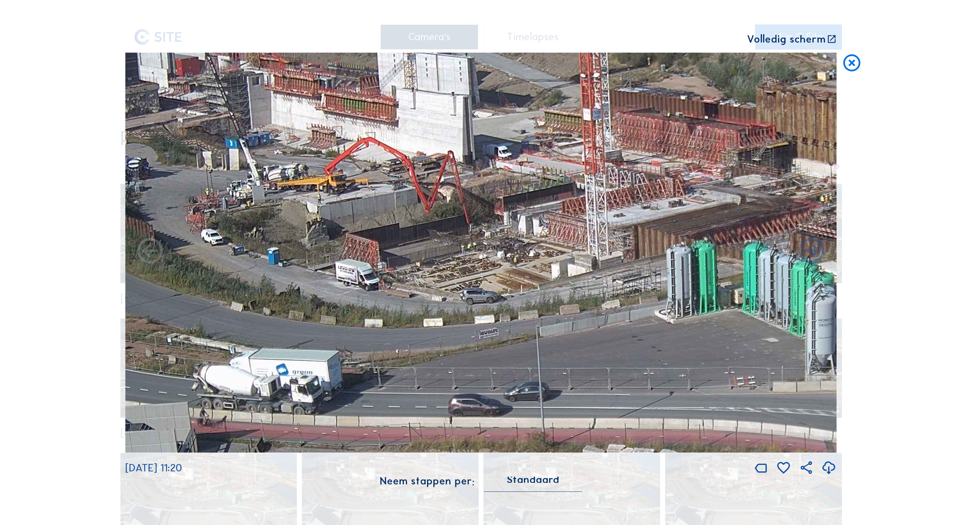
drag, startPoint x: 442, startPoint y: 220, endPoint x: 613, endPoint y: 304, distance: 190.1
click at [613, 304] on img at bounding box center [480, 253] width 711 height 400
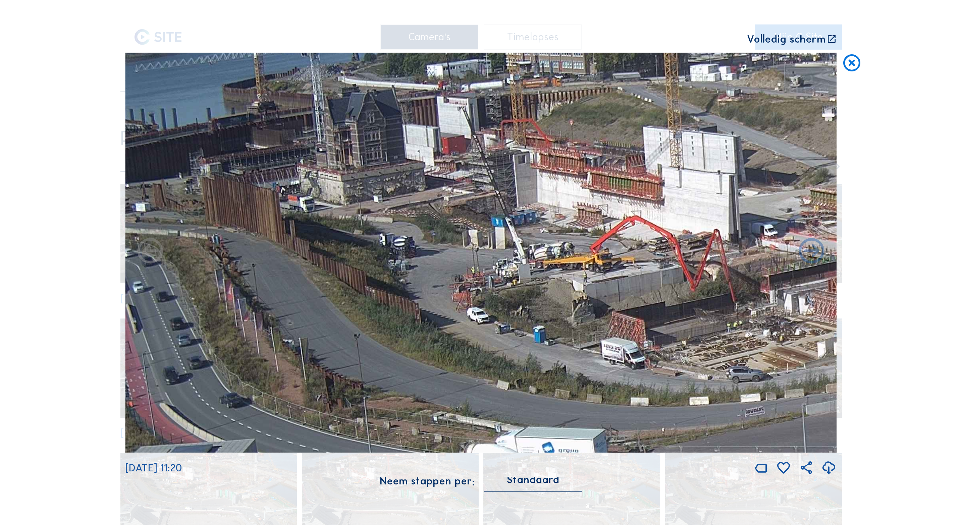
drag, startPoint x: 428, startPoint y: 226, endPoint x: 659, endPoint y: 298, distance: 241.9
click at [658, 298] on img at bounding box center [480, 253] width 711 height 400
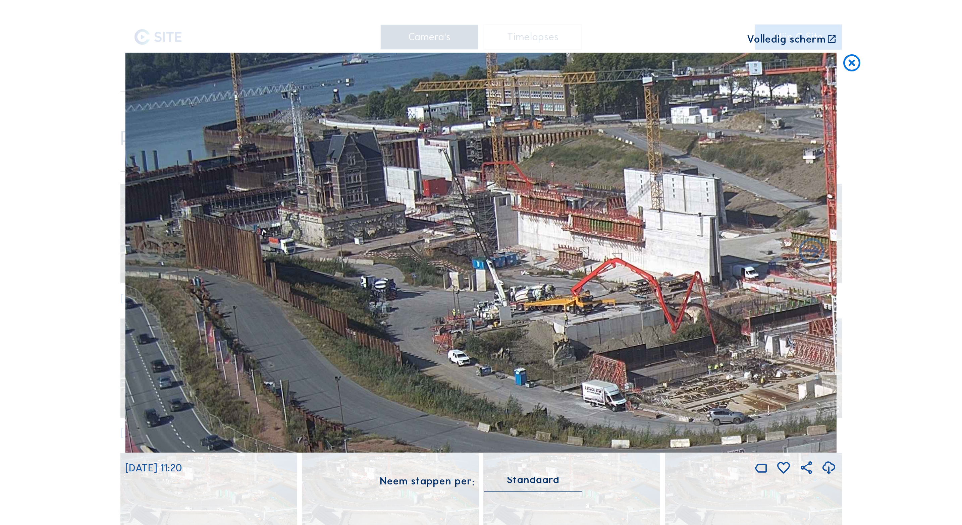
drag, startPoint x: 518, startPoint y: 245, endPoint x: 543, endPoint y: 315, distance: 74.7
click at [543, 315] on img at bounding box center [480, 253] width 711 height 400
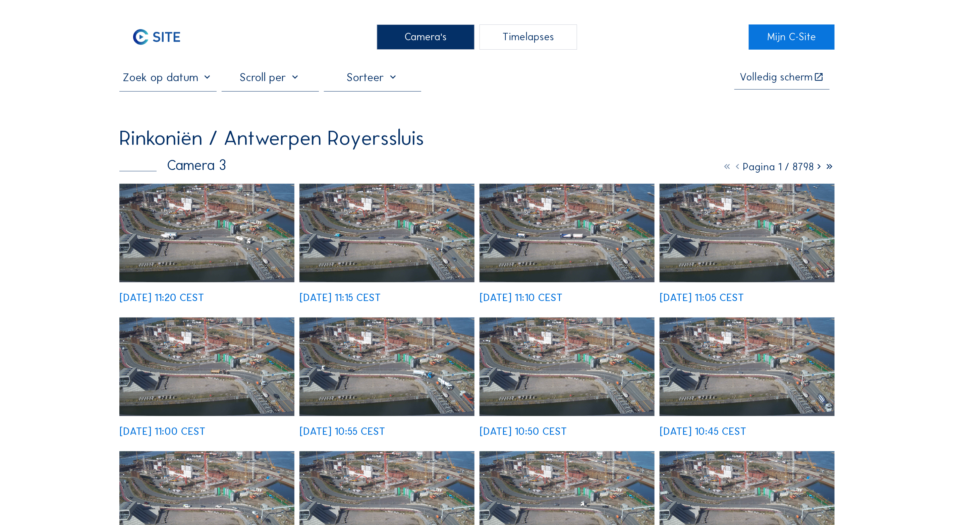
click at [436, 42] on div "Camera's" at bounding box center [425, 36] width 97 height 25
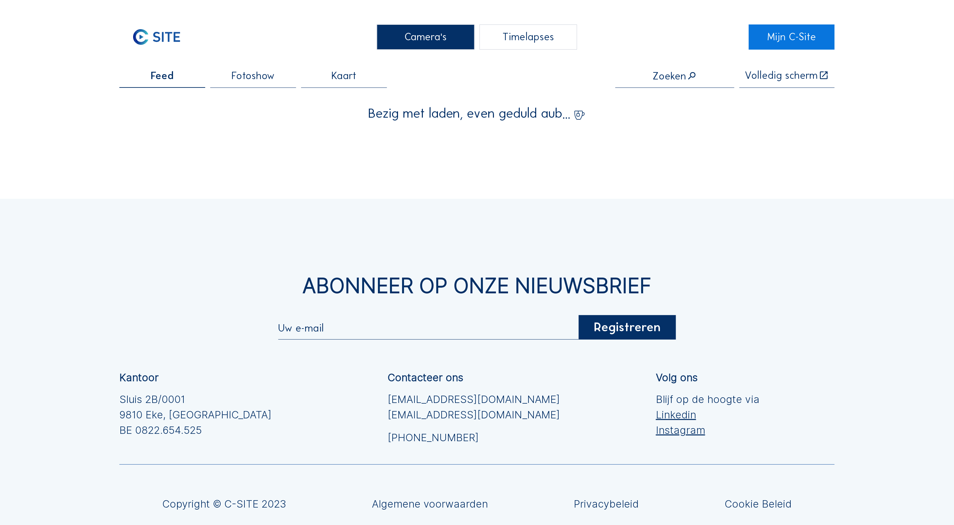
click at [433, 36] on div "Camera's" at bounding box center [425, 36] width 97 height 25
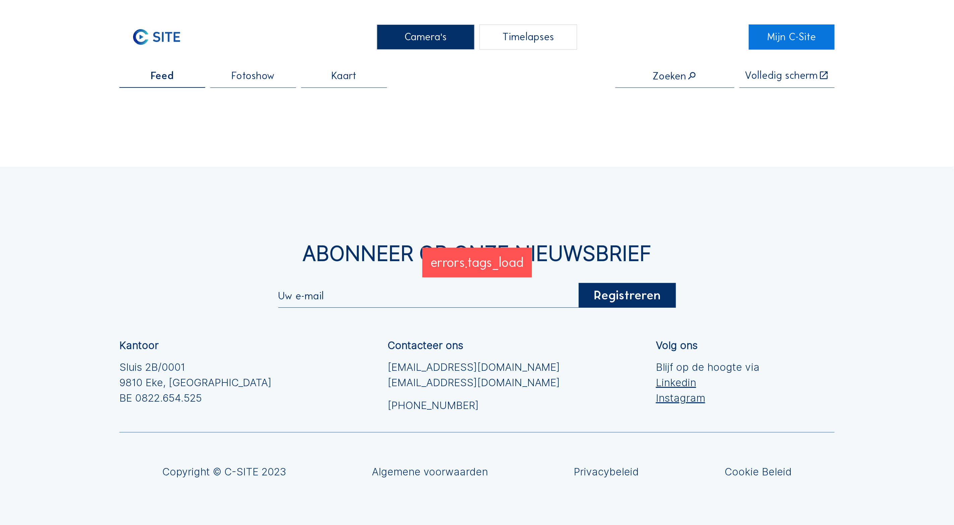
click at [432, 35] on div "Camera's" at bounding box center [425, 36] width 97 height 25
click at [787, 39] on link "Mijn C-Site" at bounding box center [792, 36] width 86 height 25
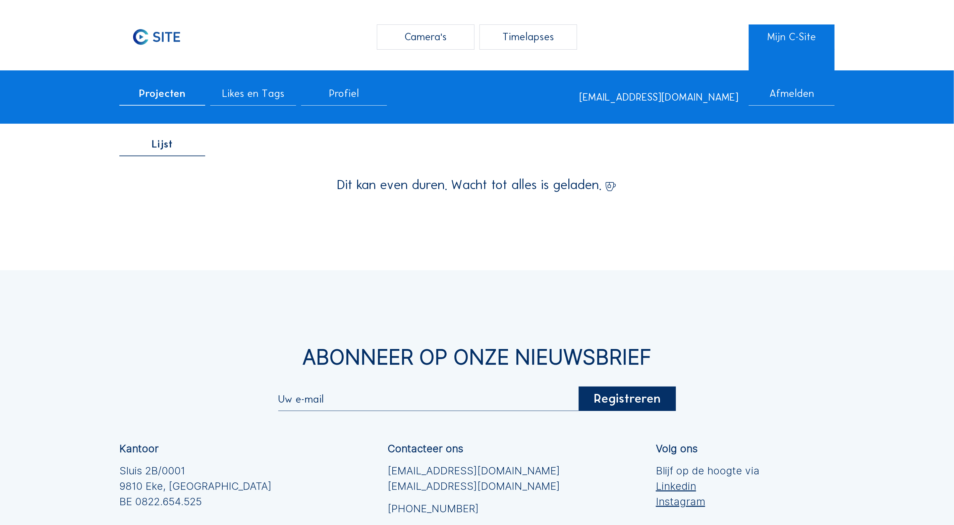
click at [431, 39] on div "Camera's" at bounding box center [425, 36] width 97 height 25
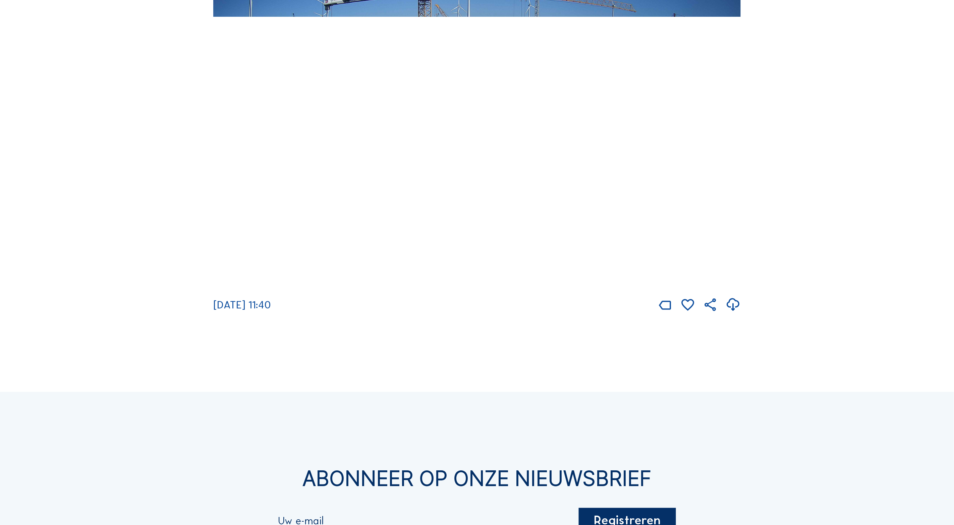
scroll to position [1839, 0]
